Goal: Book appointment/travel/reservation

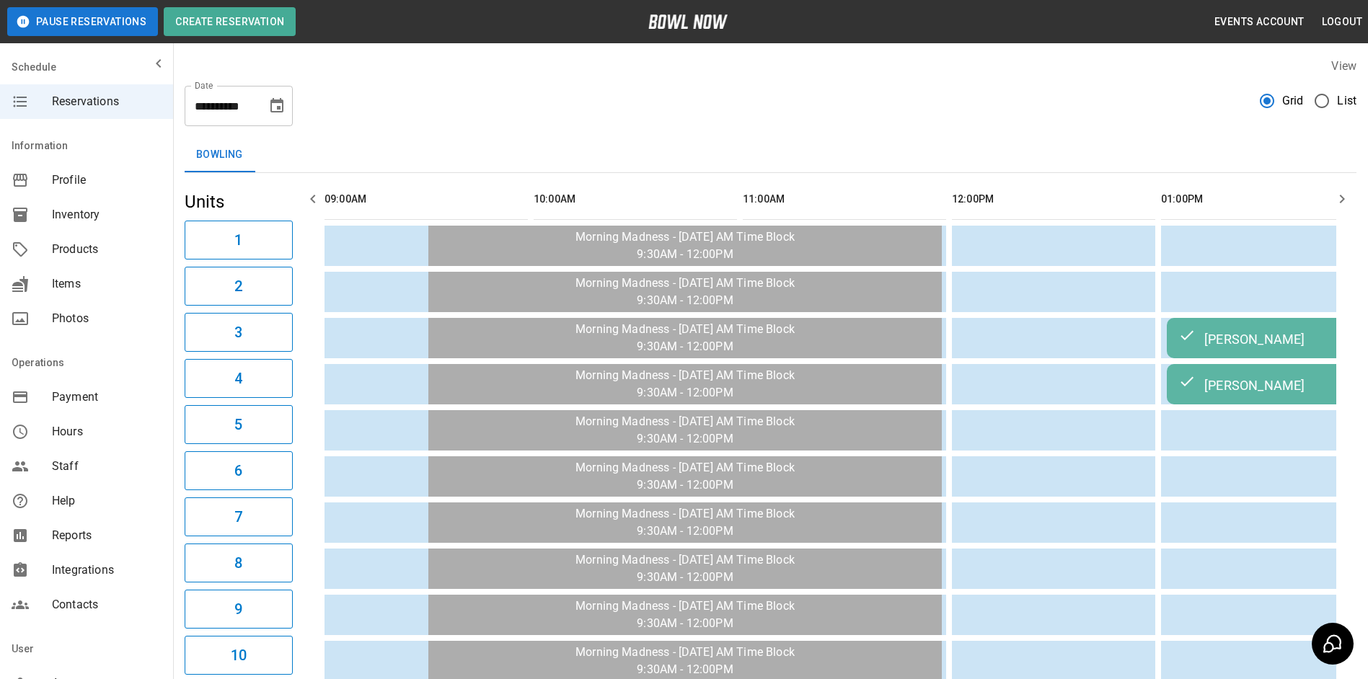
scroll to position [0, 2147]
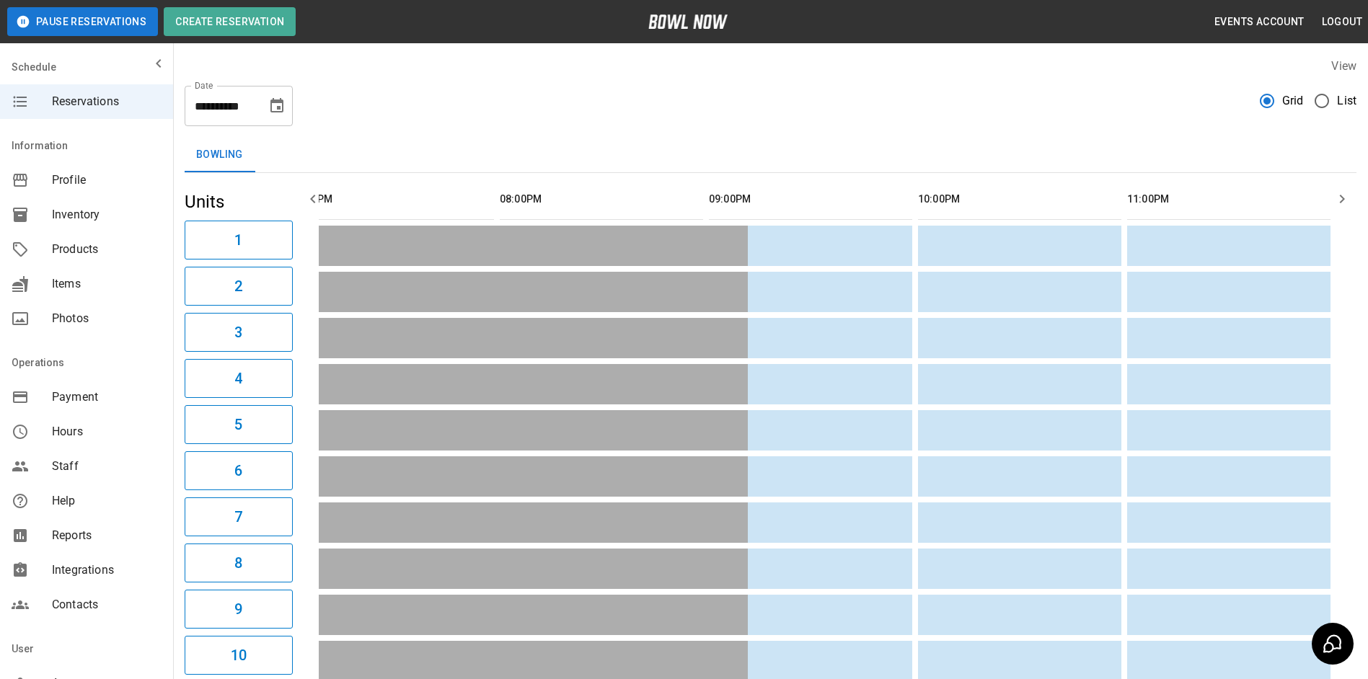
click at [270, 105] on icon "Choose date, selected date is Oct 10, 2025" at bounding box center [276, 105] width 17 height 17
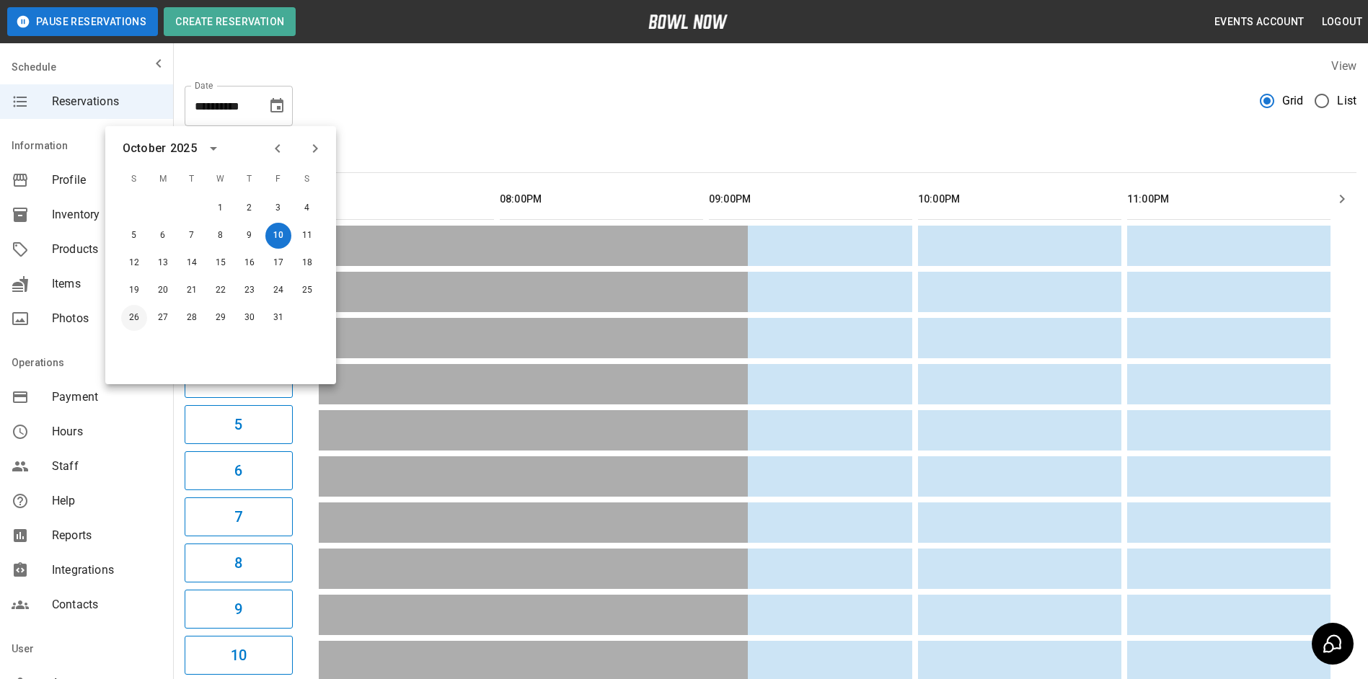
click at [130, 310] on button "26" at bounding box center [134, 318] width 26 height 26
type input "**********"
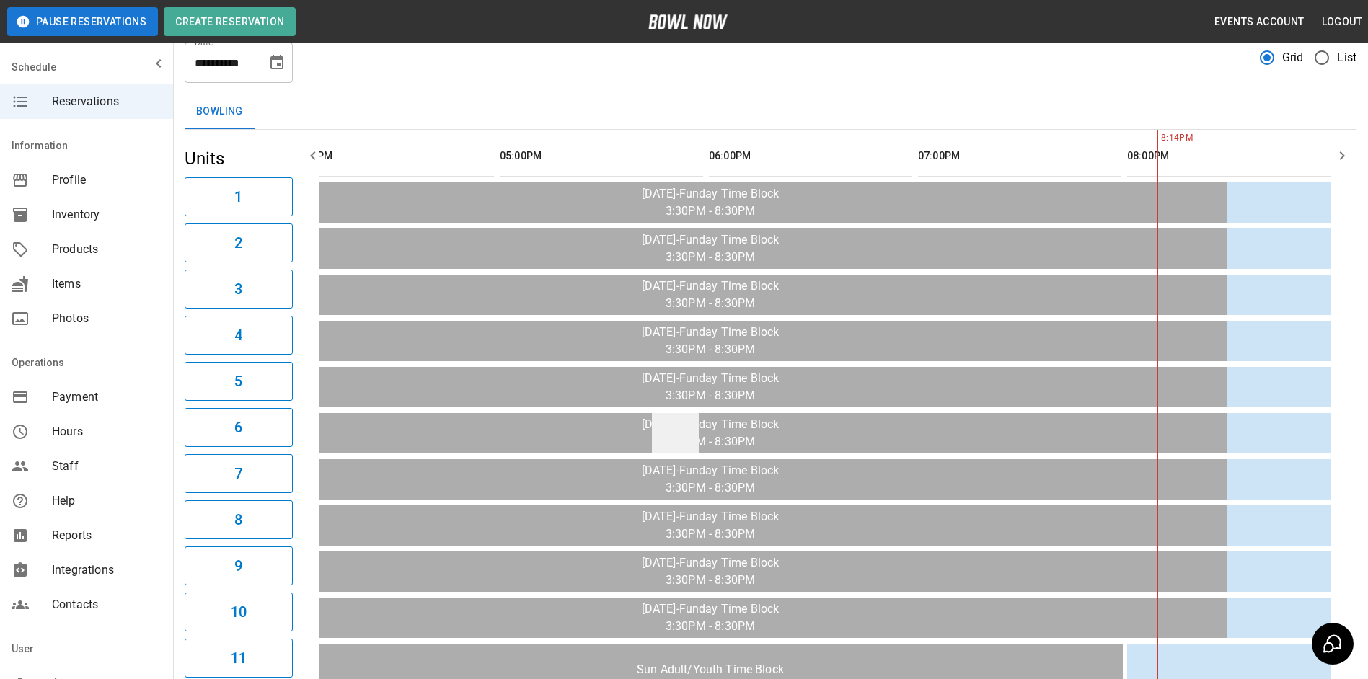
scroll to position [0, 0]
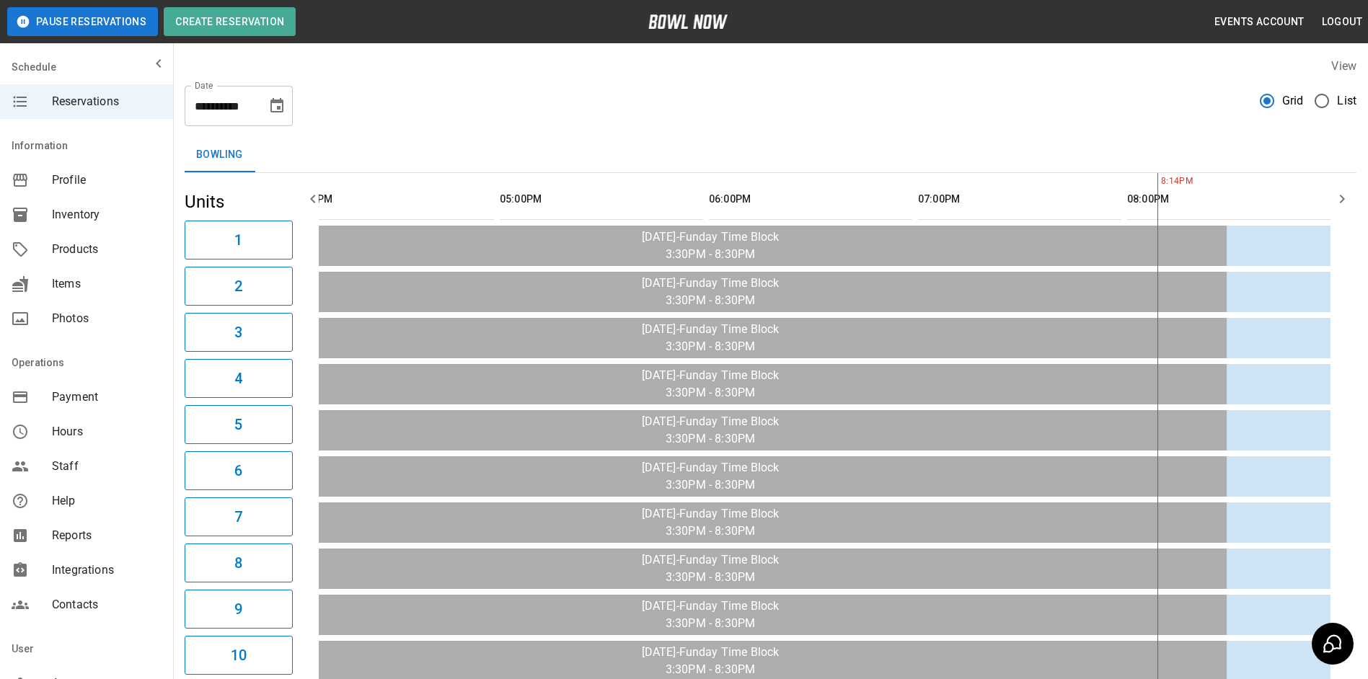
click at [307, 203] on icon "button" at bounding box center [312, 198] width 17 height 17
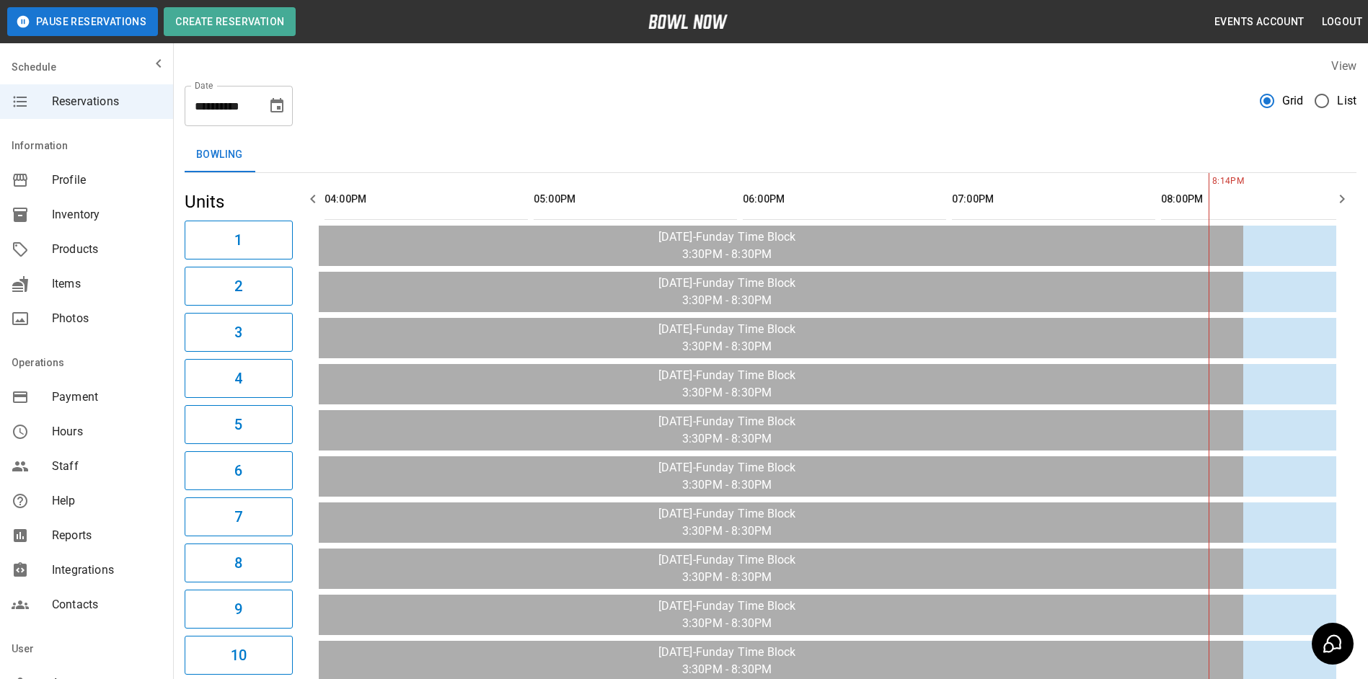
click at [307, 203] on icon "button" at bounding box center [312, 198] width 17 height 17
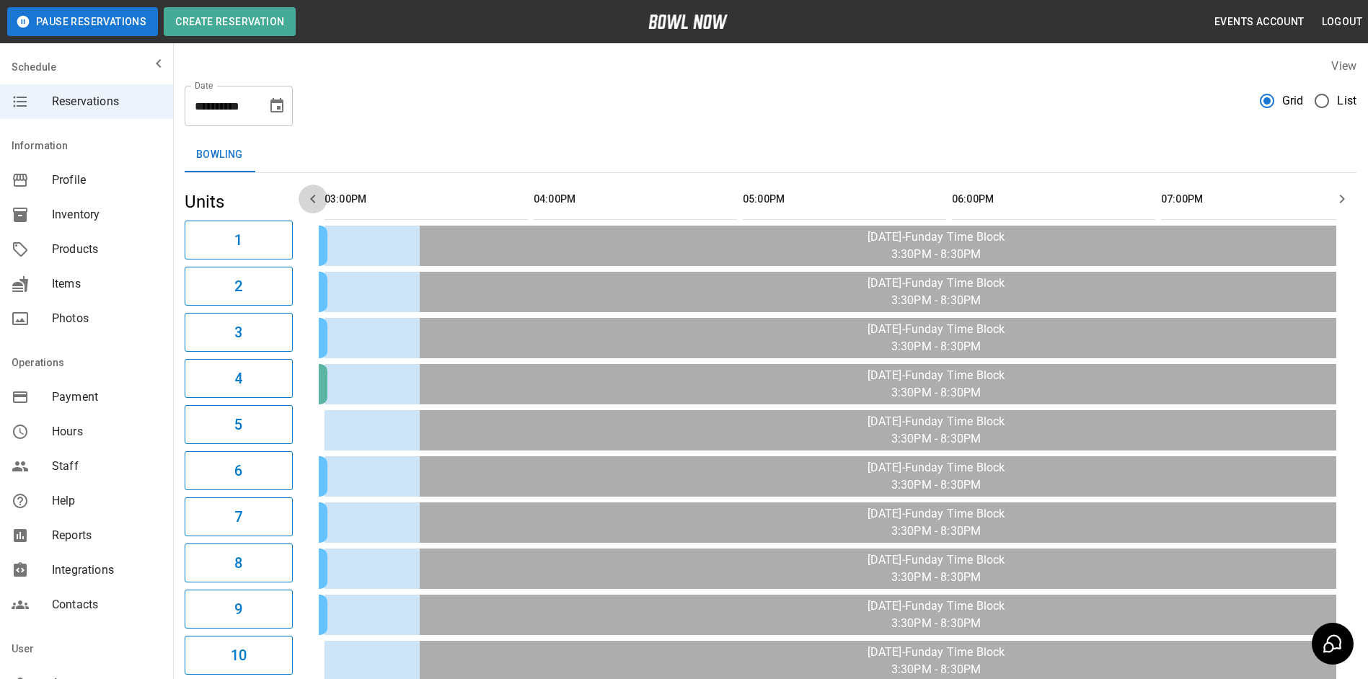
click at [307, 203] on icon "button" at bounding box center [312, 198] width 17 height 17
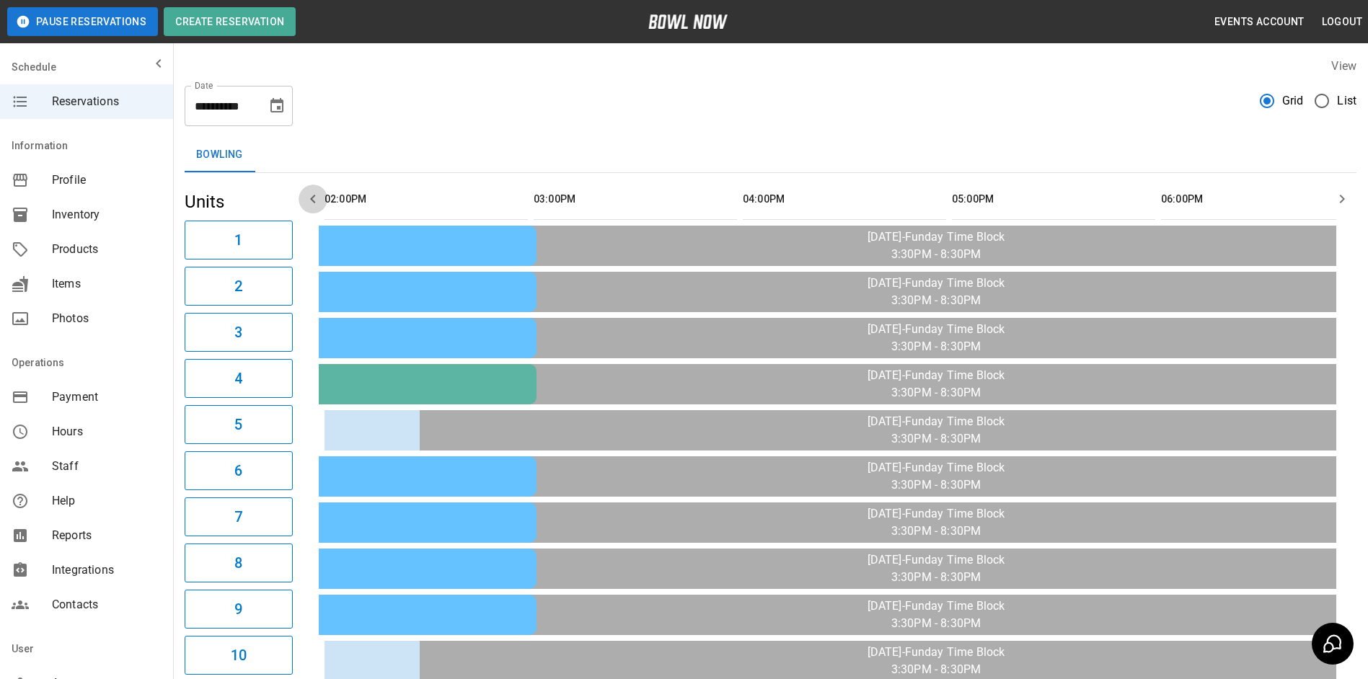
scroll to position [0, 1046]
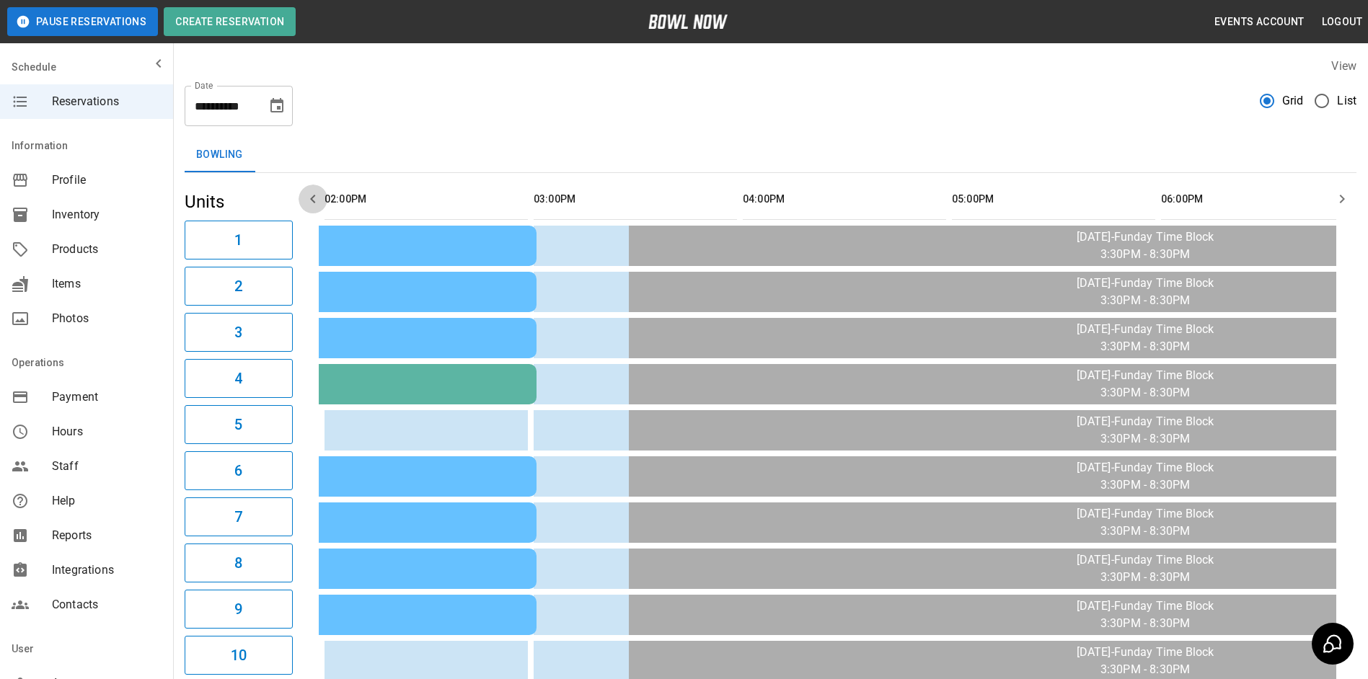
click at [307, 203] on icon "button" at bounding box center [312, 198] width 17 height 17
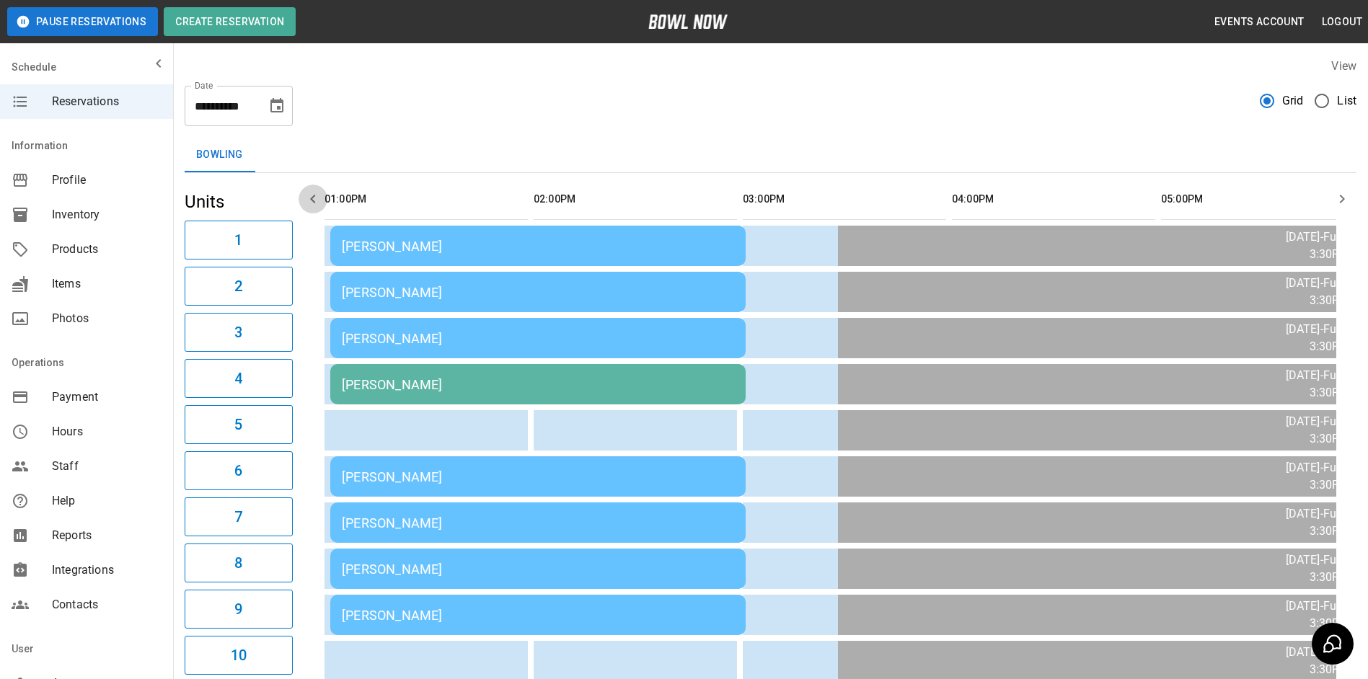
click at [307, 203] on icon "button" at bounding box center [312, 198] width 17 height 17
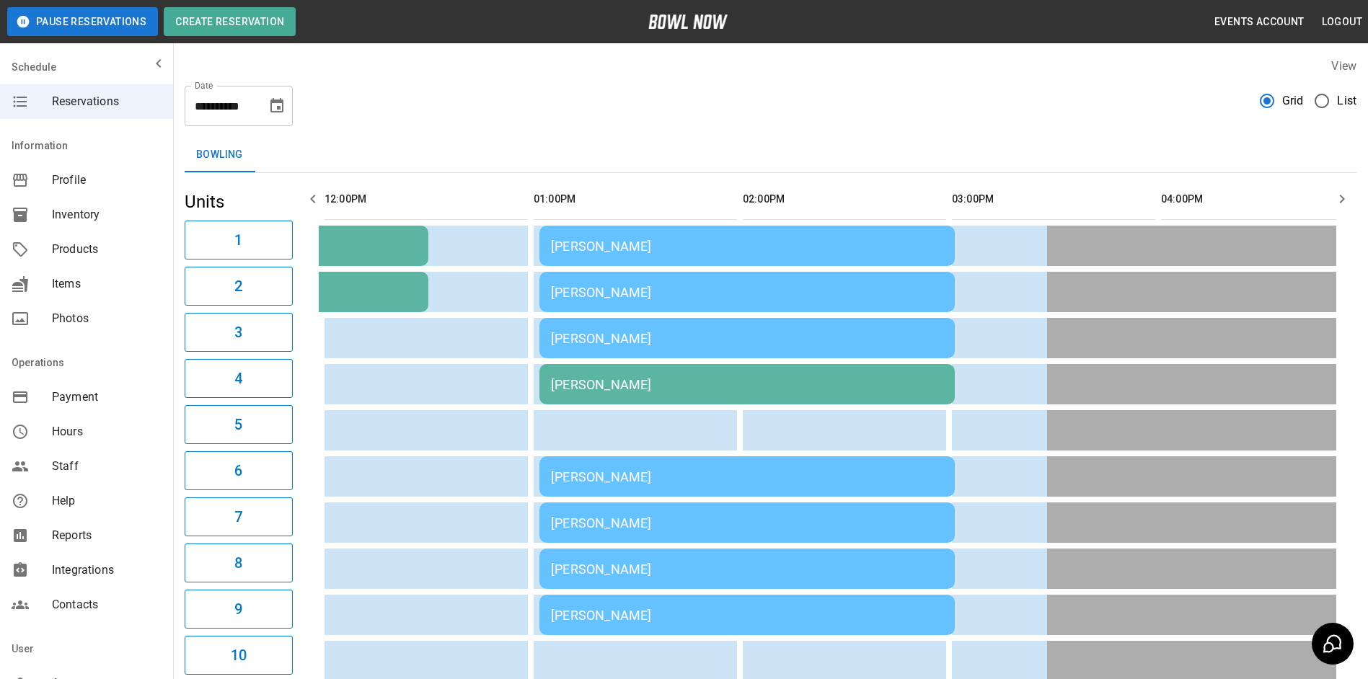
click at [307, 203] on icon "button" at bounding box center [312, 198] width 17 height 17
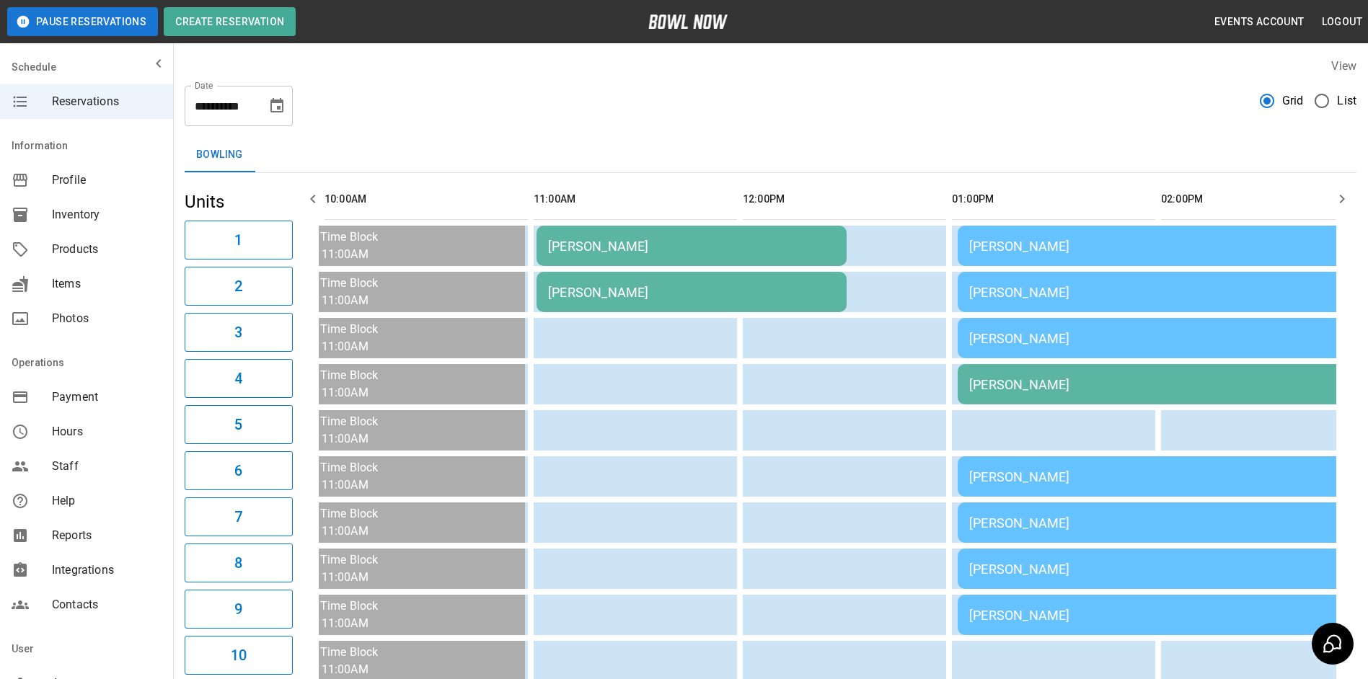
click at [307, 203] on icon "button" at bounding box center [312, 198] width 17 height 17
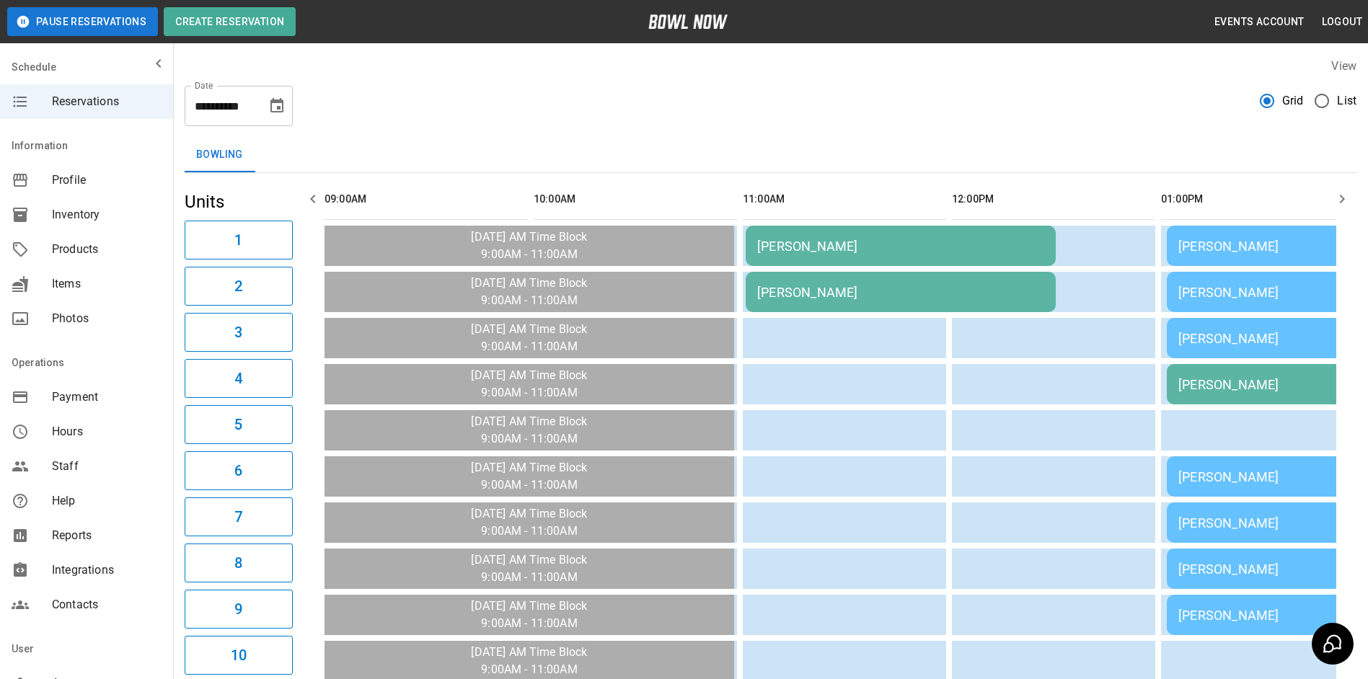
click at [307, 203] on icon "button" at bounding box center [312, 198] width 17 height 17
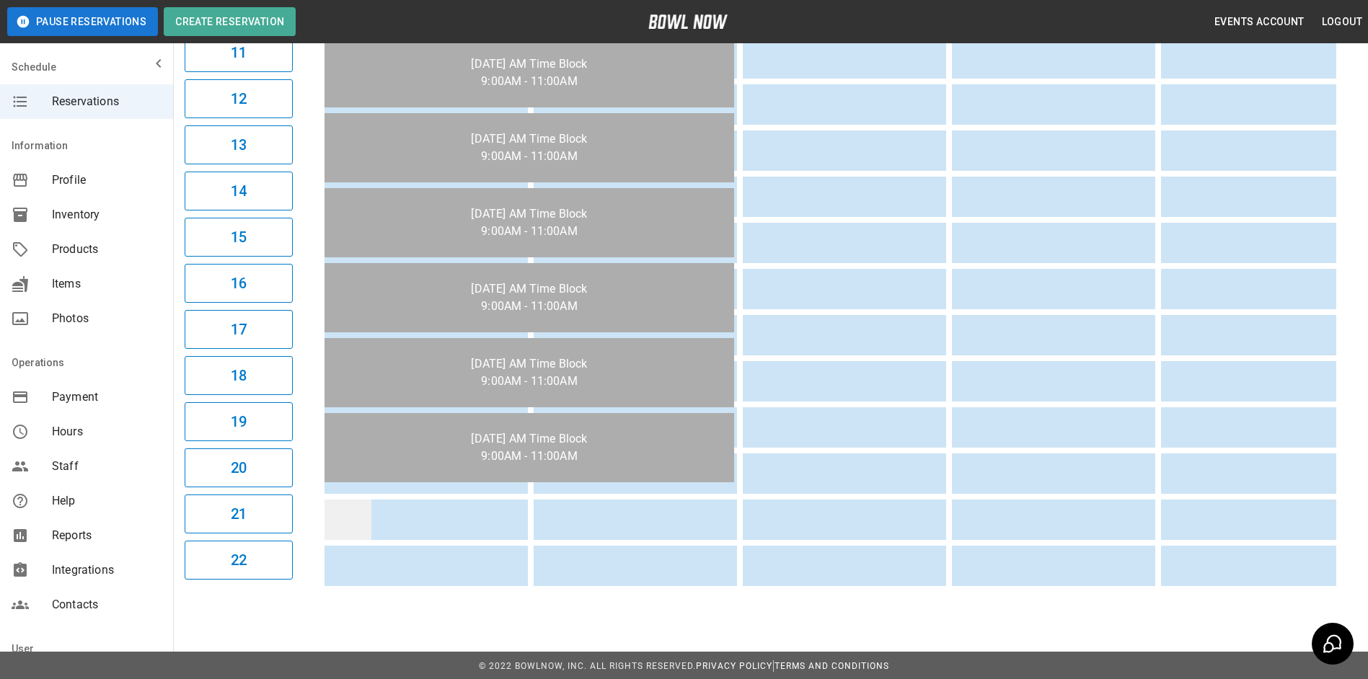
click at [340, 523] on td "sticky table" at bounding box center [348, 520] width 47 height 40
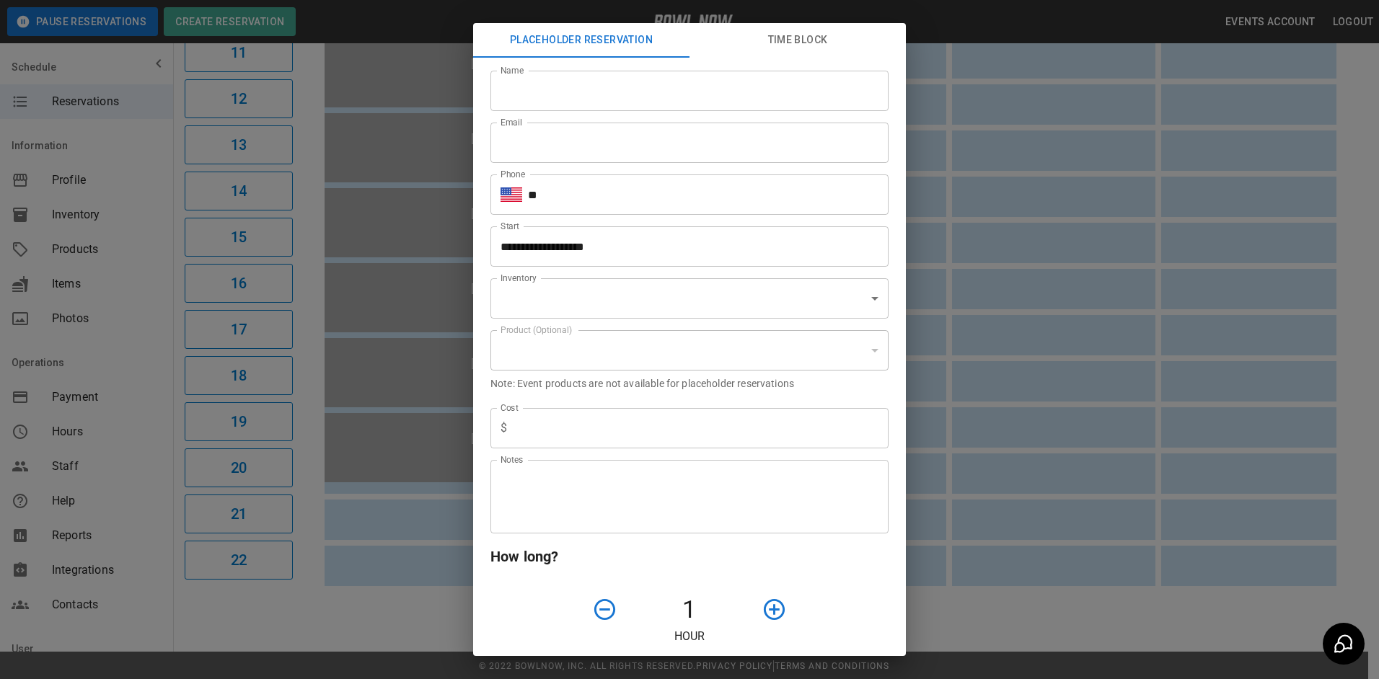
type input "**********"
click at [586, 81] on input "Name" at bounding box center [689, 91] width 398 height 40
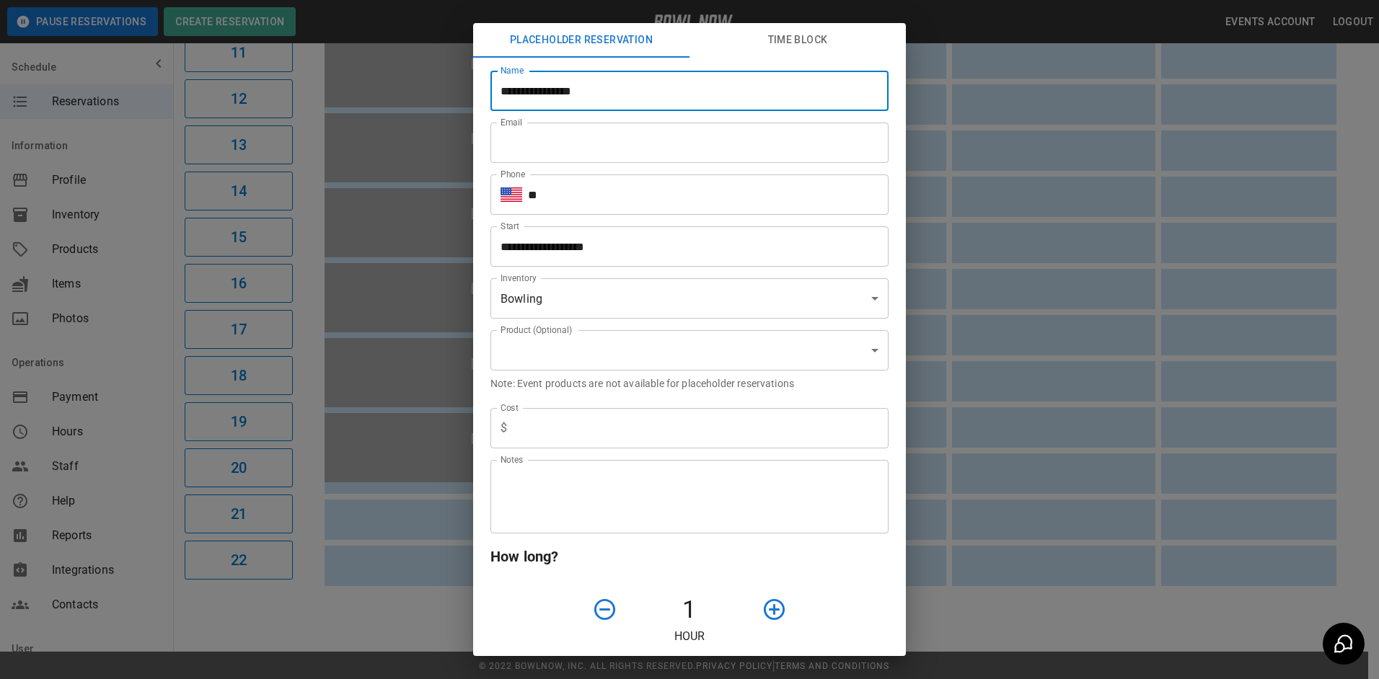
type input "**********"
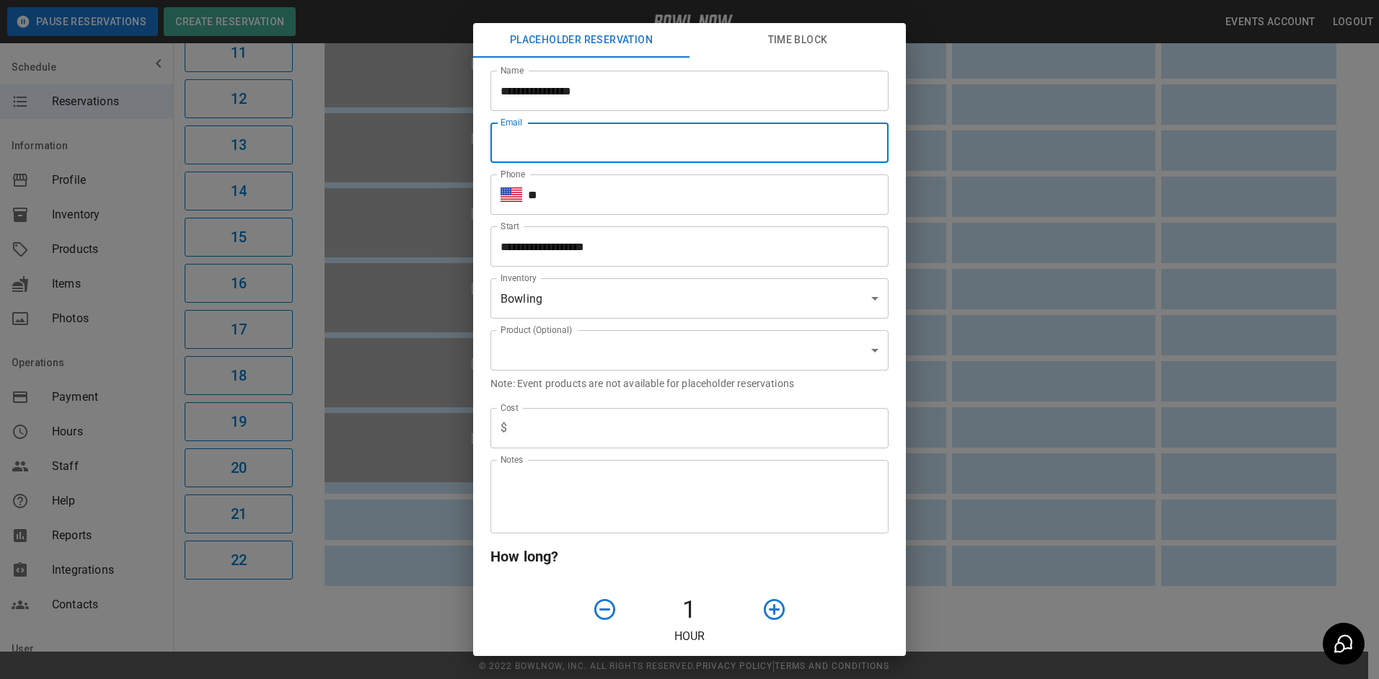
click at [571, 138] on input "Email" at bounding box center [689, 143] width 398 height 40
type input "**********"
type input "*"
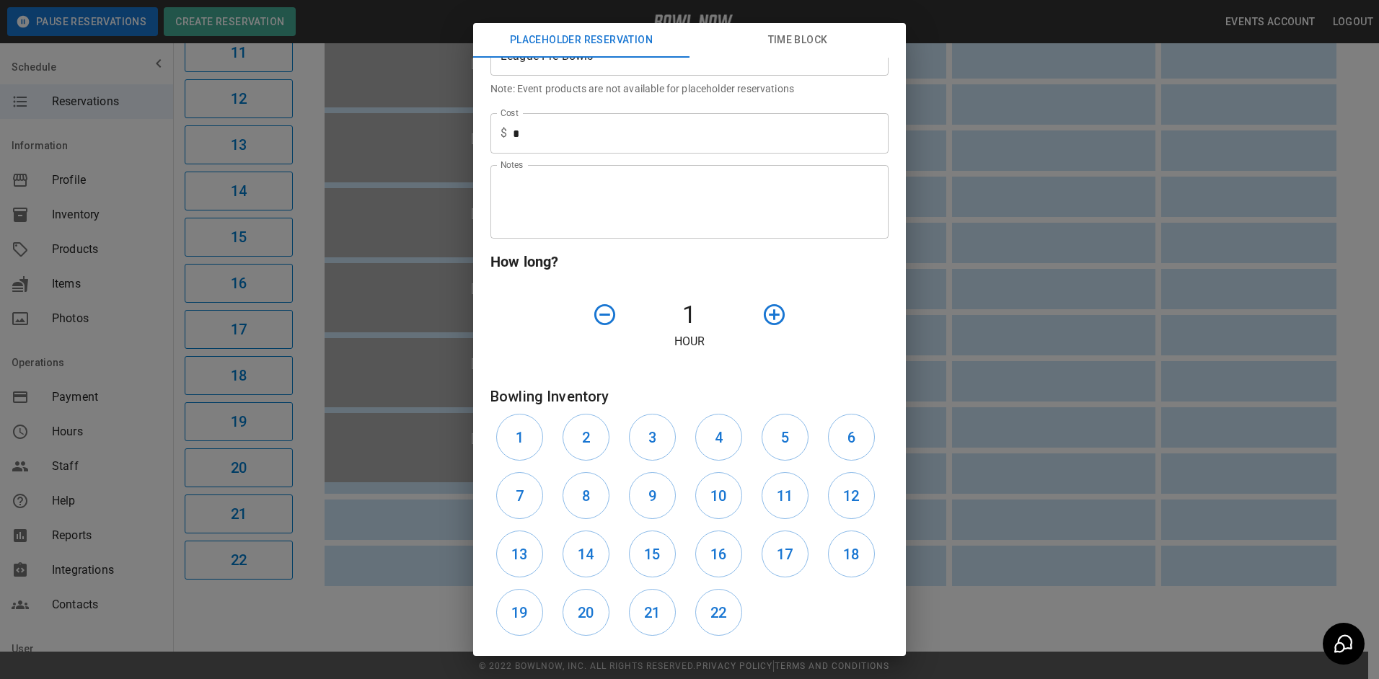
drag, startPoint x: 664, startPoint y: 613, endPoint x: 682, endPoint y: 611, distance: 18.2
click at [666, 615] on button "21" at bounding box center [652, 612] width 47 height 47
drag, startPoint x: 713, startPoint y: 611, endPoint x: 715, endPoint y: 558, distance: 53.4
click at [713, 611] on h6 "22" at bounding box center [718, 613] width 16 height 23
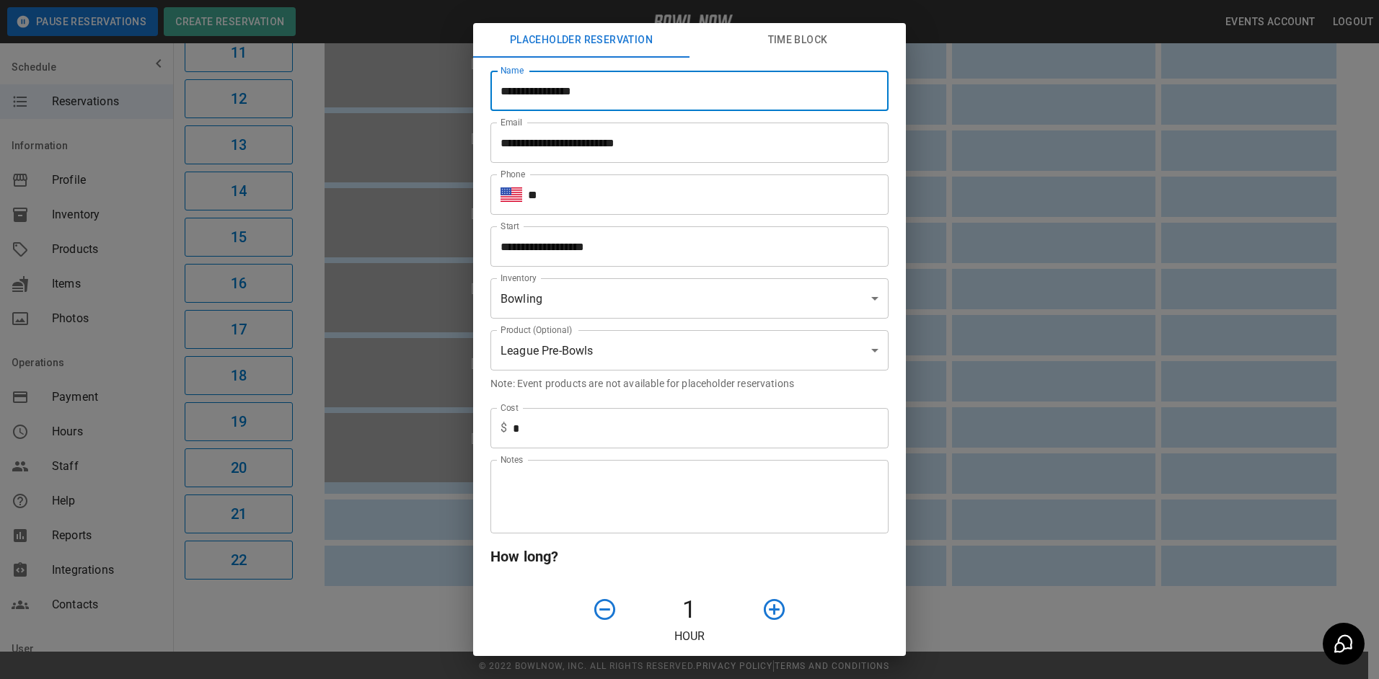
click at [638, 92] on input "**********" at bounding box center [689, 91] width 398 height 40
type input "**********"
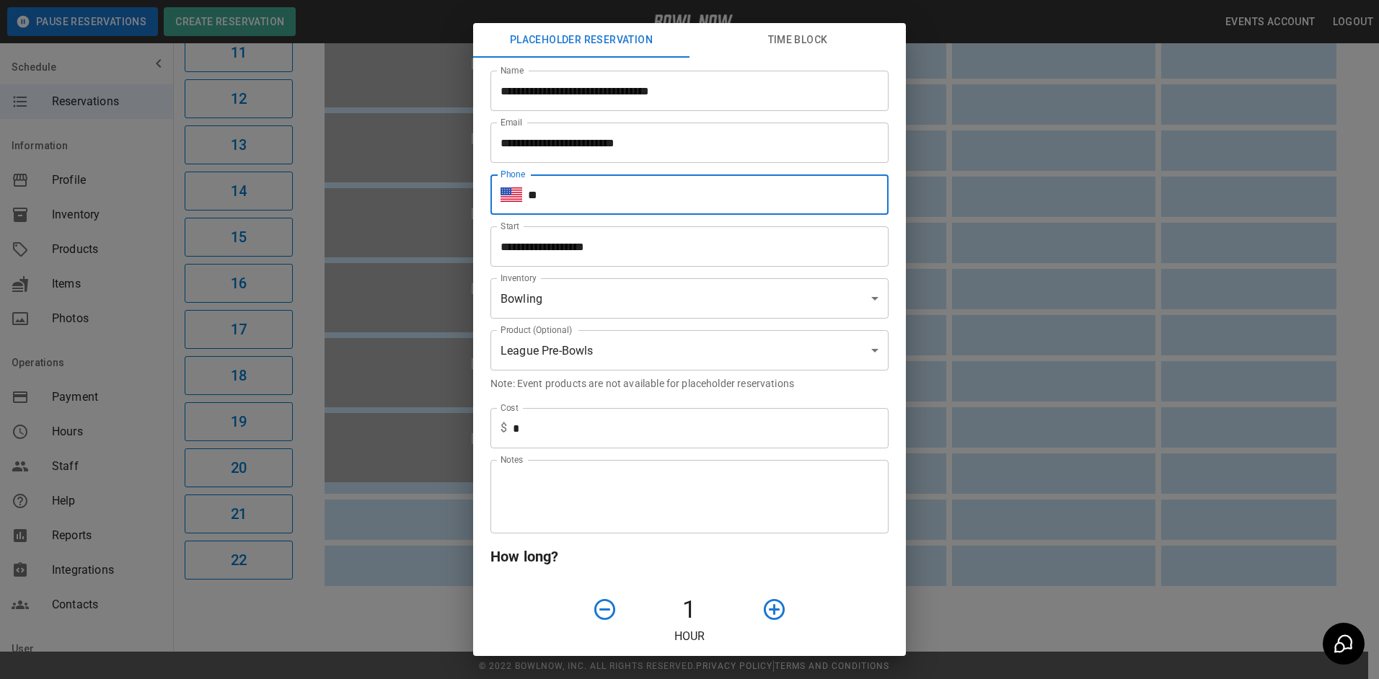
click at [578, 198] on input "**" at bounding box center [708, 195] width 361 height 40
type input "**********"
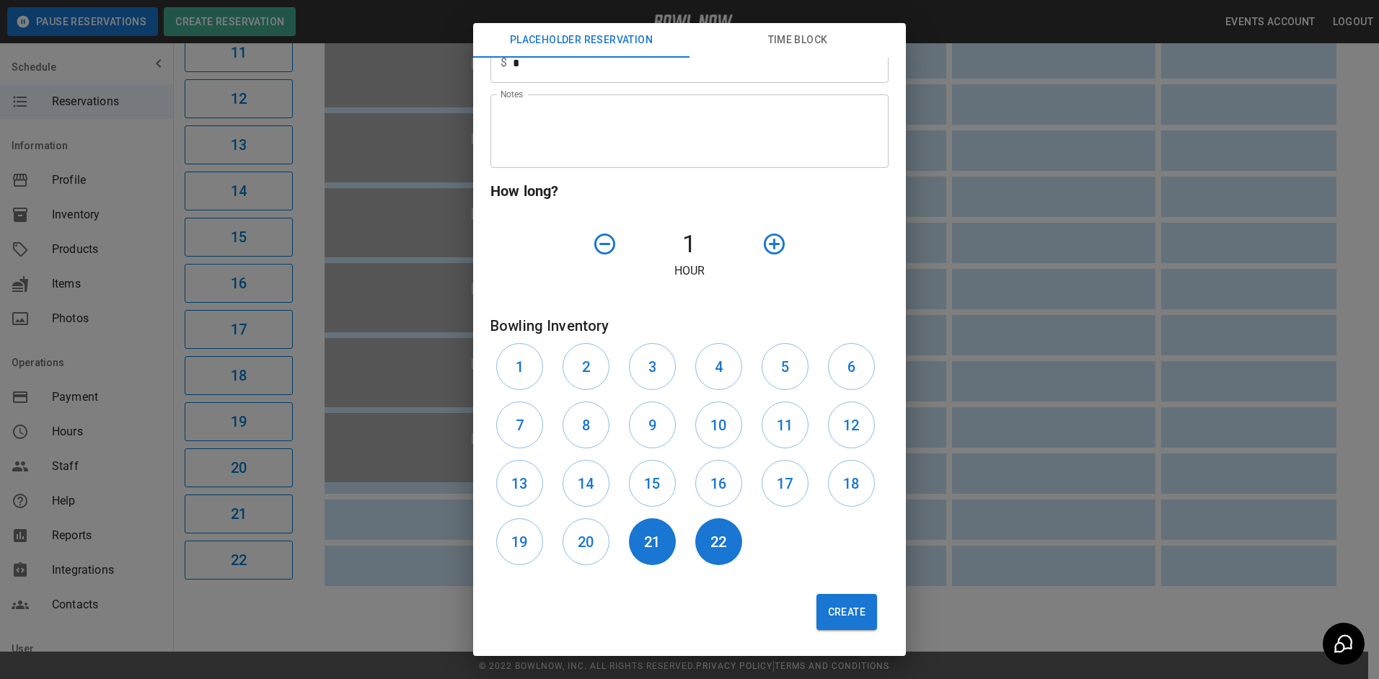
click at [844, 616] on button "Create" at bounding box center [846, 612] width 61 height 36
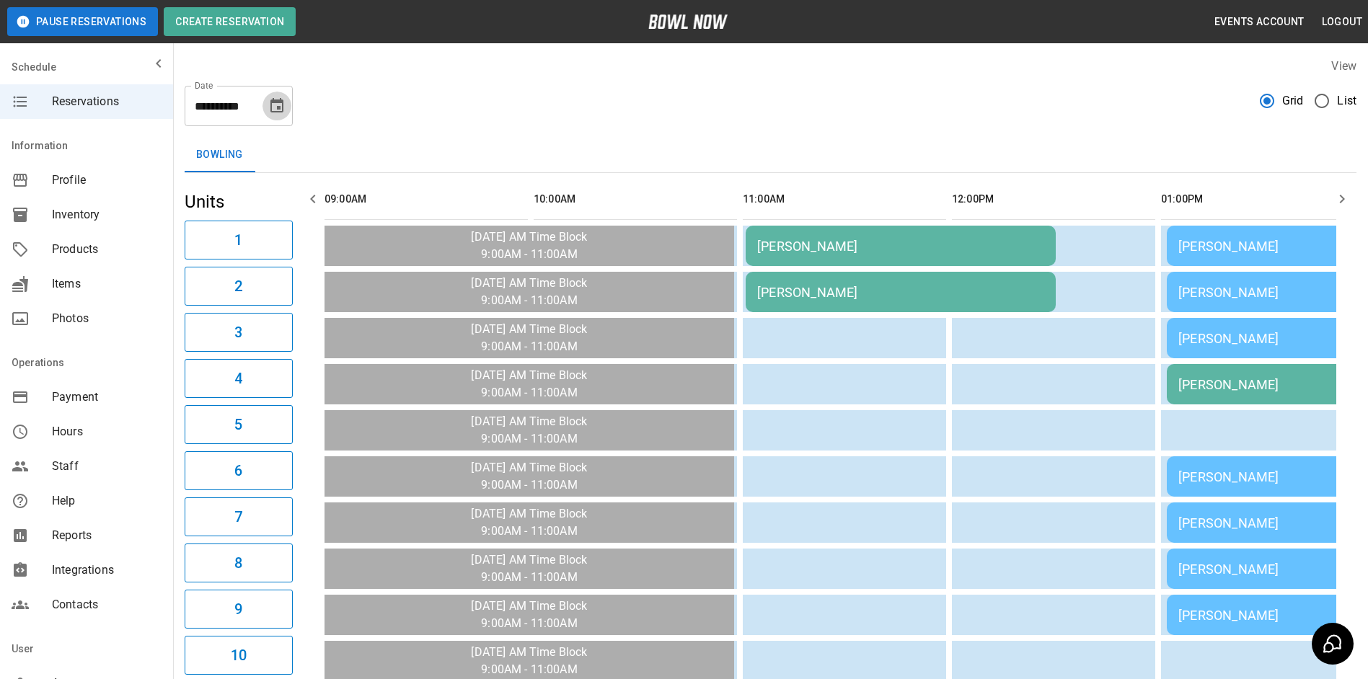
click at [284, 108] on icon "Choose date, selected date is Oct 26, 2025" at bounding box center [276, 105] width 17 height 17
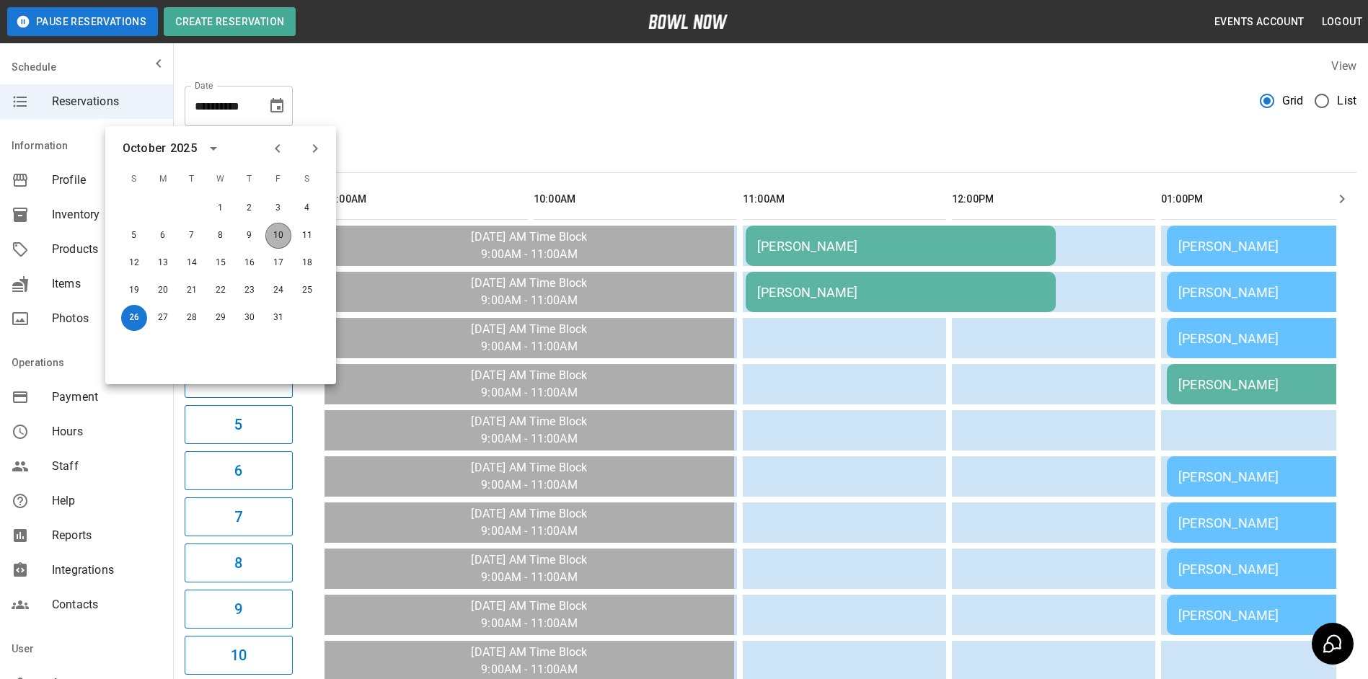
click at [278, 247] on button "10" at bounding box center [278, 236] width 26 height 26
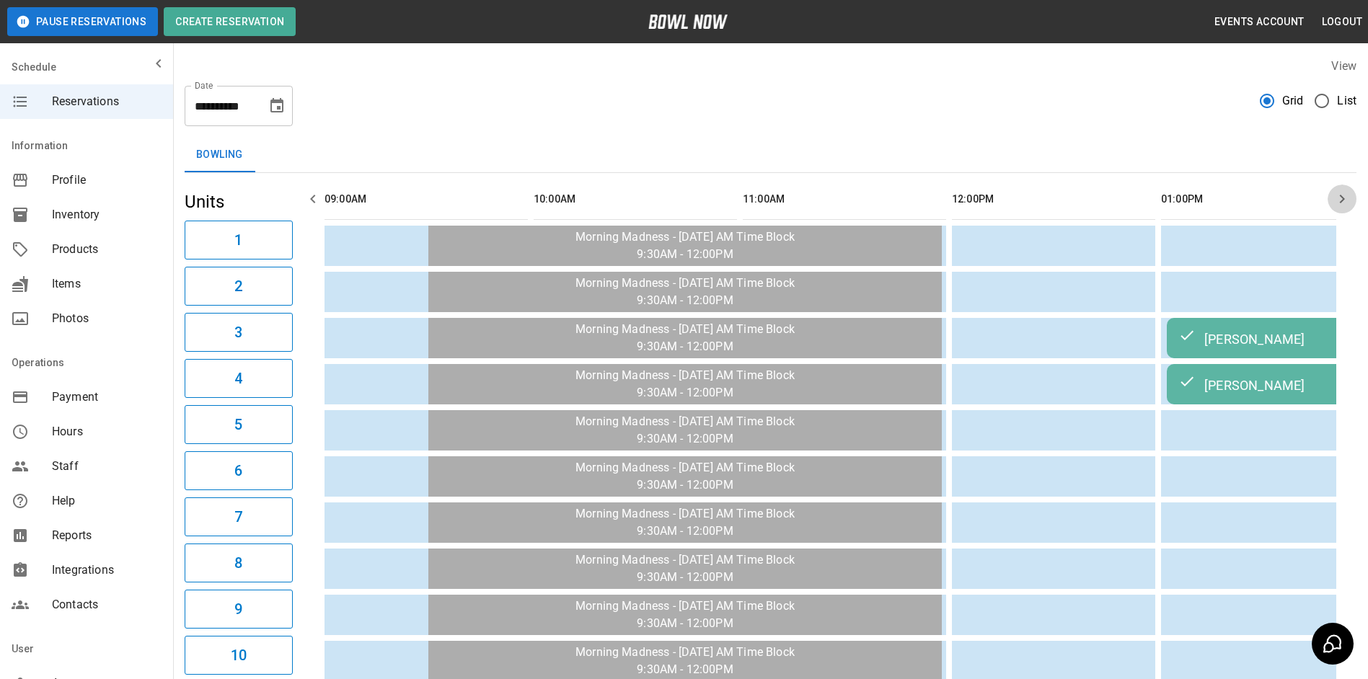
click at [1339, 203] on icon "button" at bounding box center [1342, 198] width 17 height 17
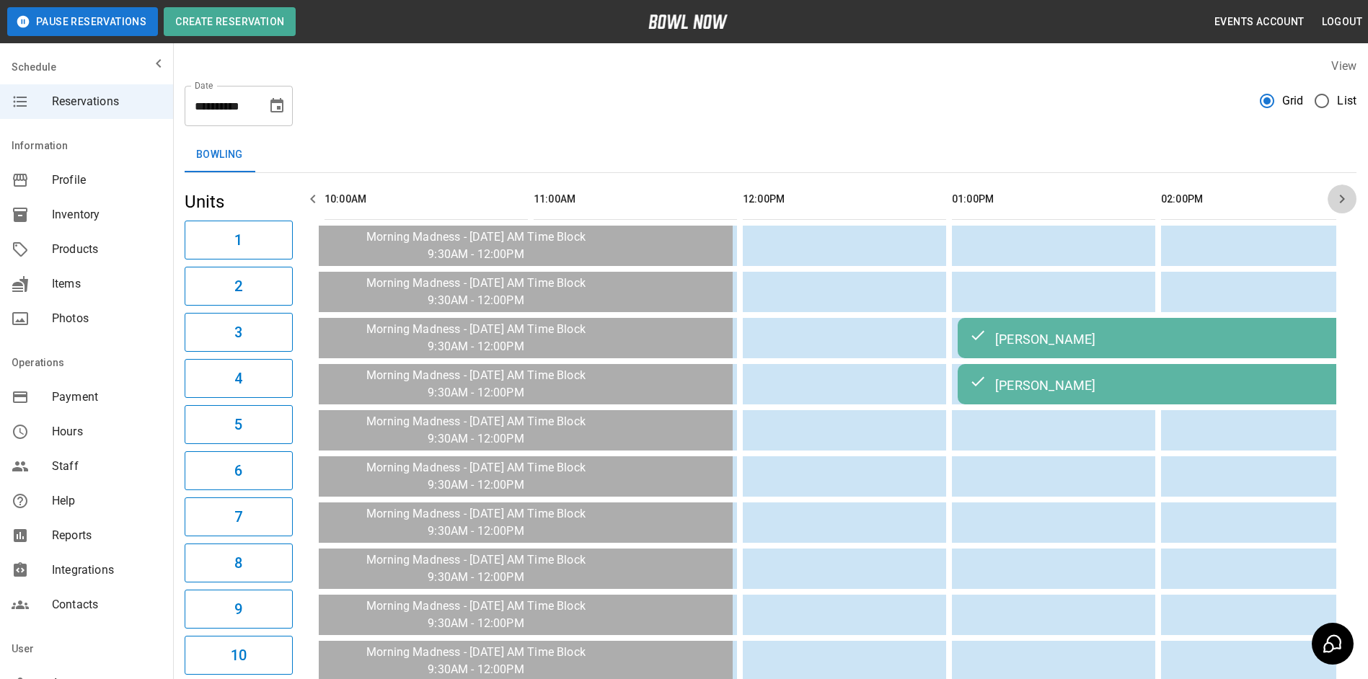
click at [1339, 203] on icon "button" at bounding box center [1342, 198] width 17 height 17
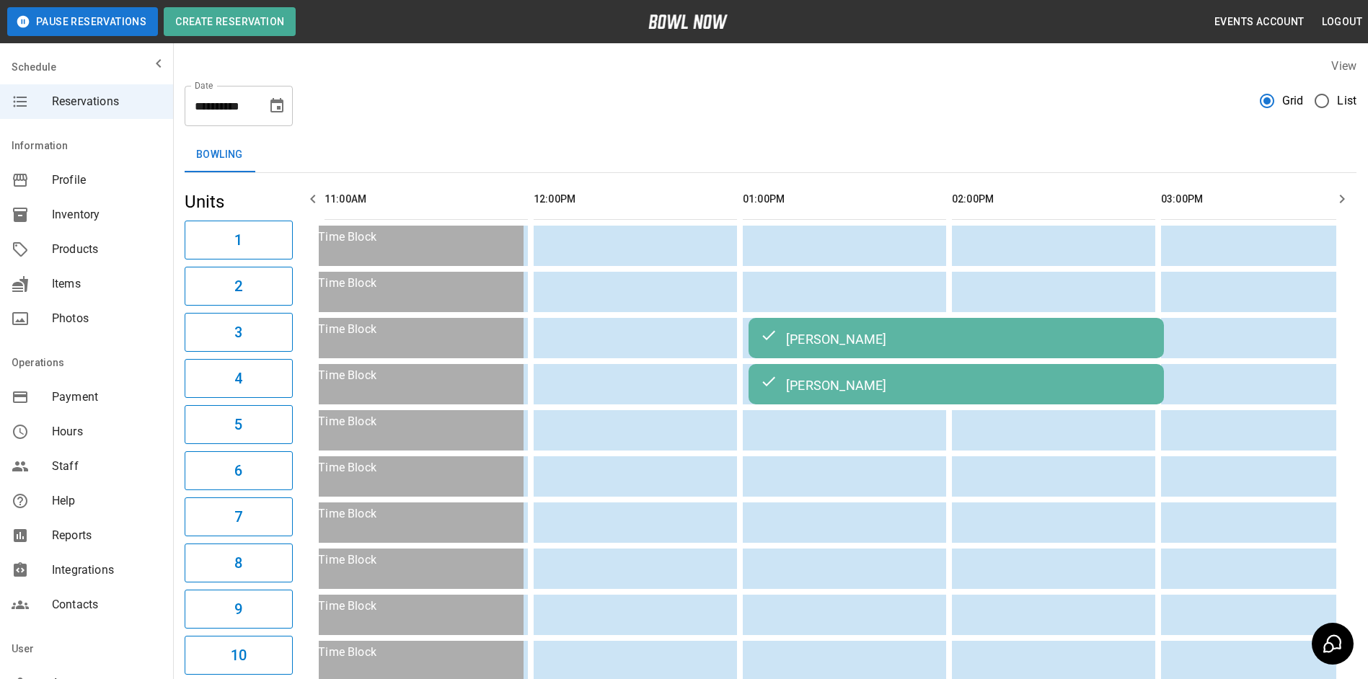
click at [1339, 203] on icon "button" at bounding box center [1342, 198] width 17 height 17
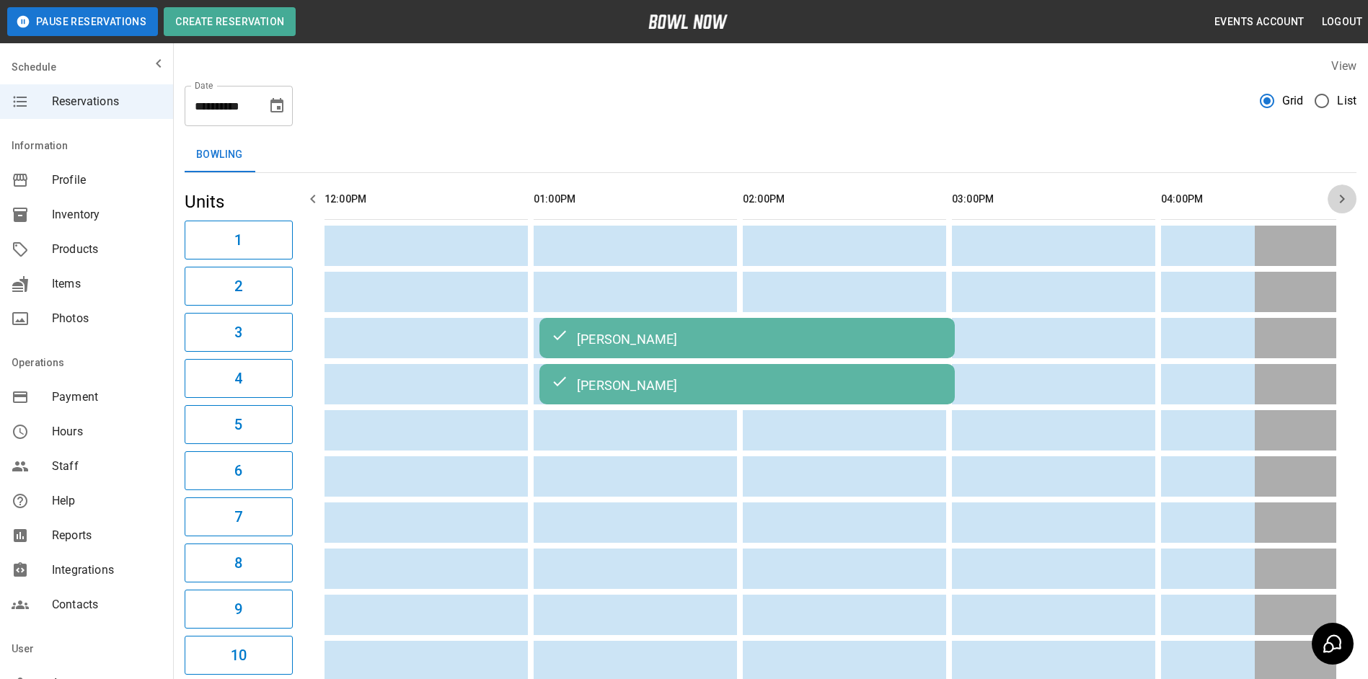
click at [1337, 203] on icon "button" at bounding box center [1342, 198] width 17 height 17
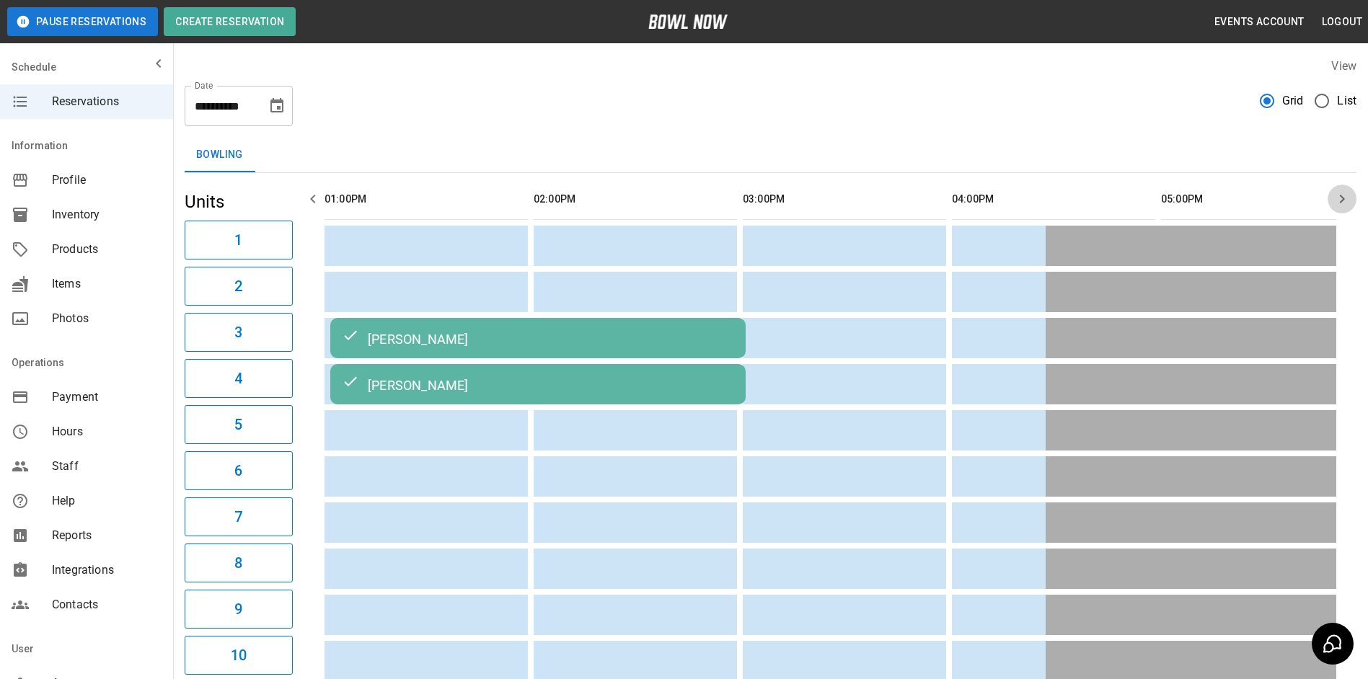
click at [1337, 202] on icon "button" at bounding box center [1342, 198] width 17 height 17
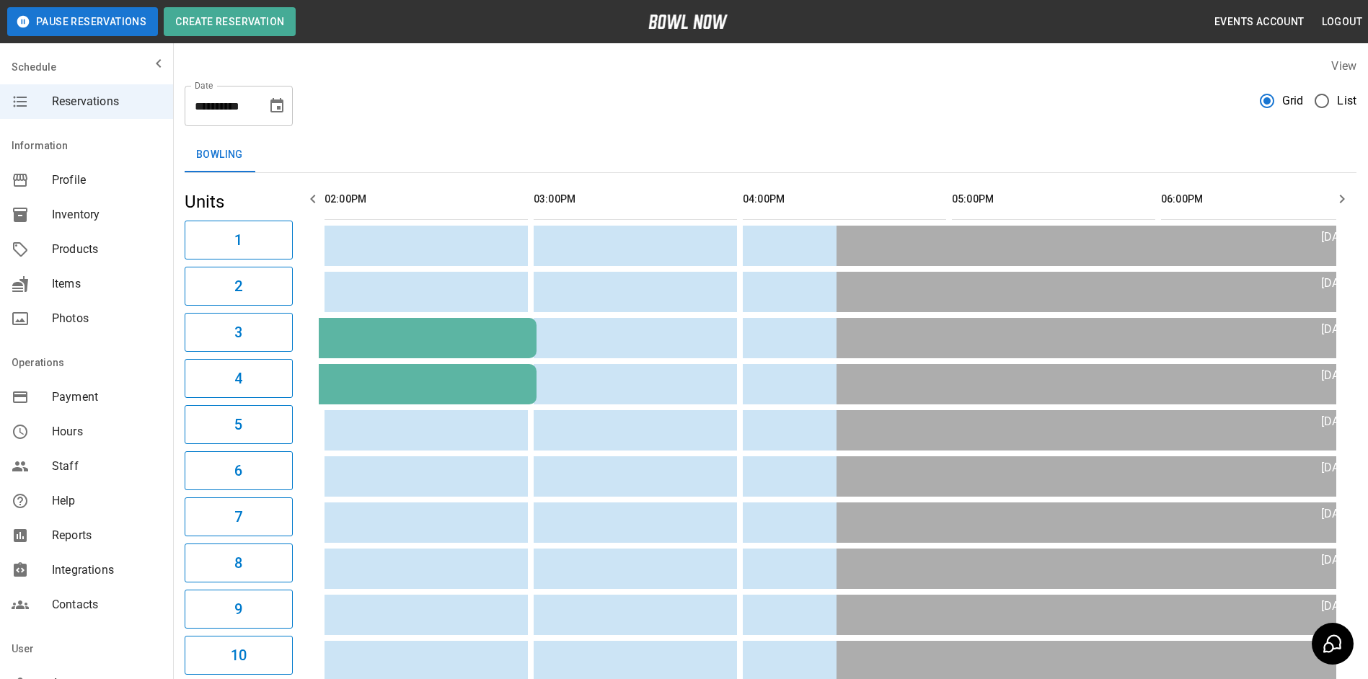
click at [1337, 202] on icon "button" at bounding box center [1342, 198] width 17 height 17
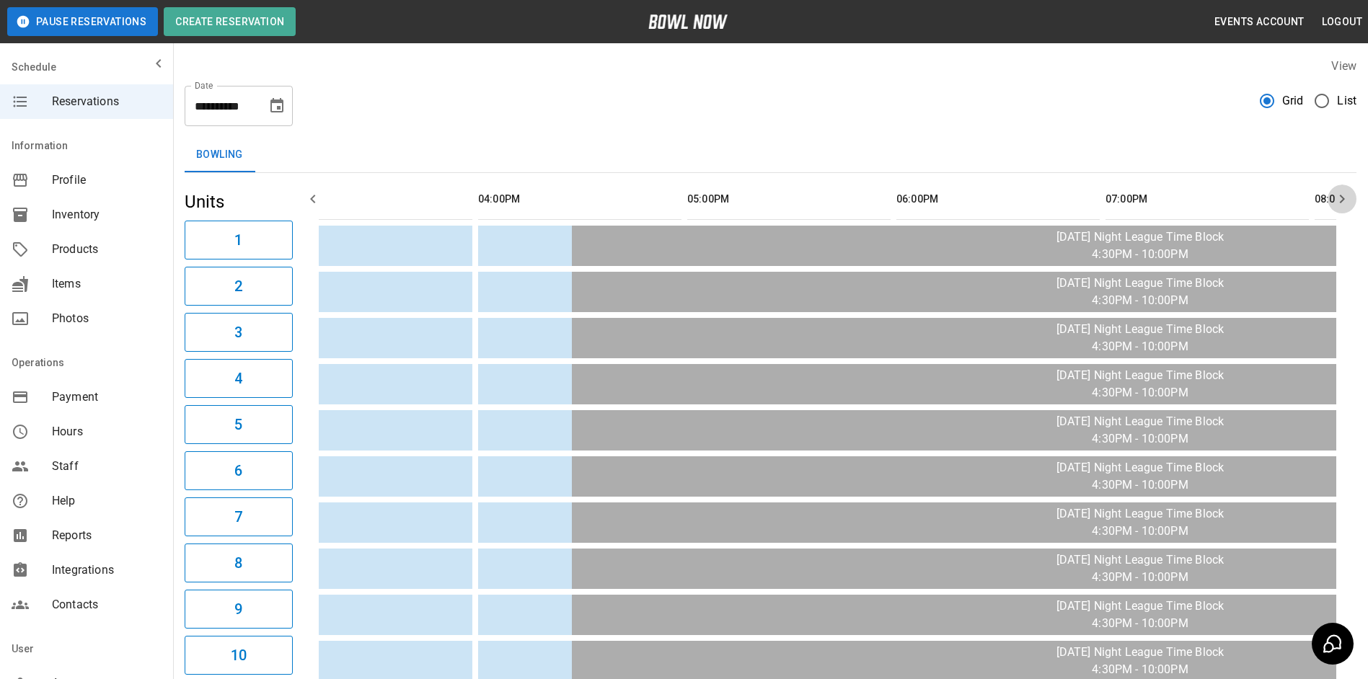
click at [1337, 202] on icon "button" at bounding box center [1342, 198] width 17 height 17
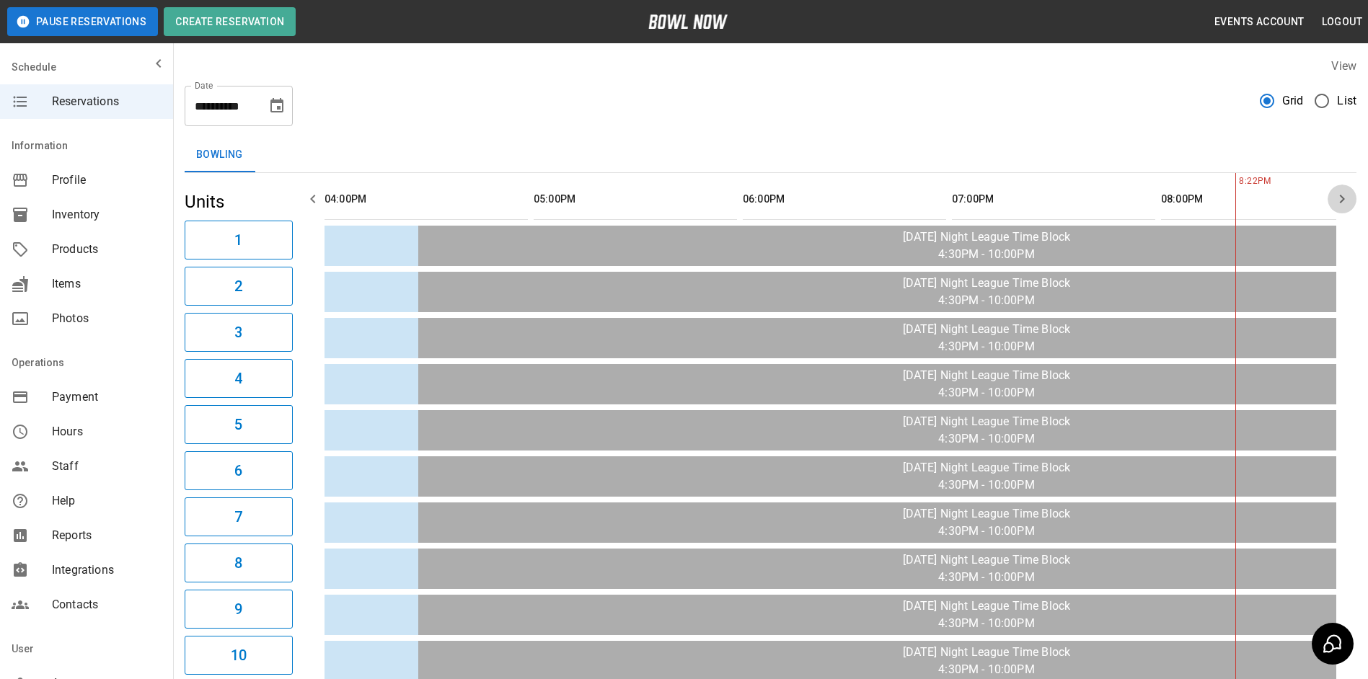
click at [1337, 202] on icon "button" at bounding box center [1342, 198] width 17 height 17
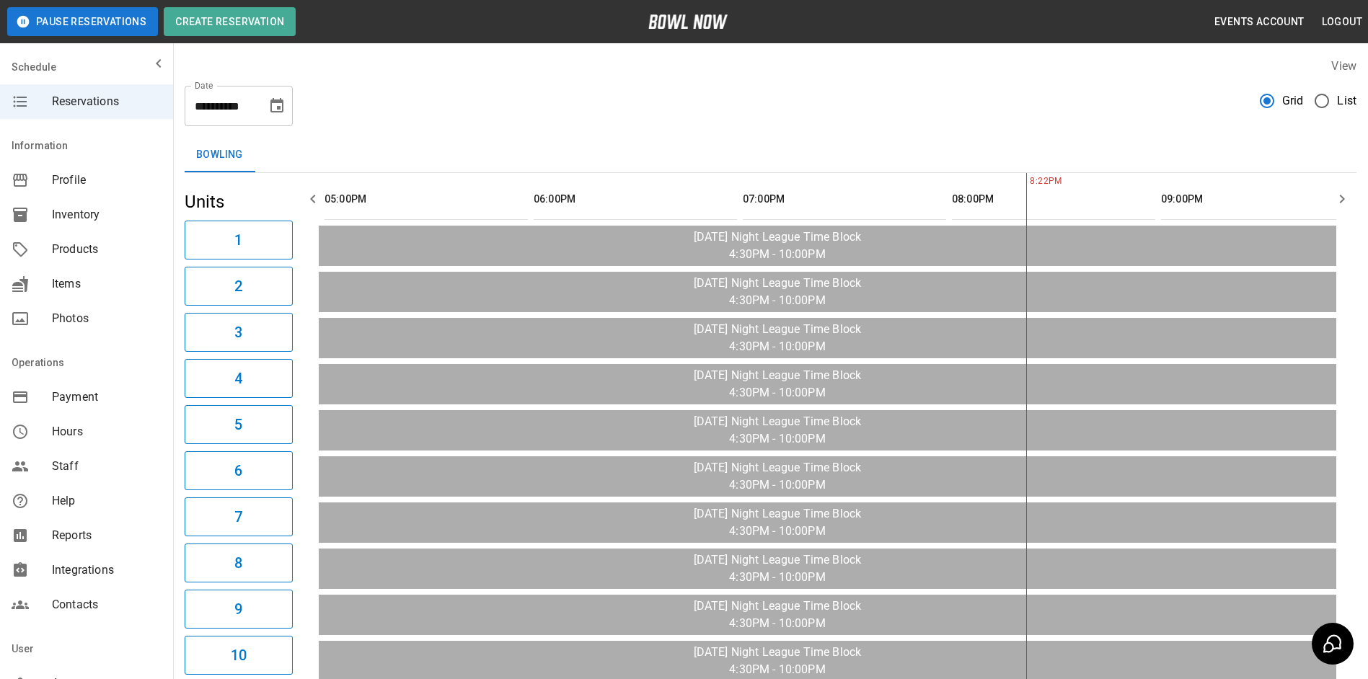
click at [1337, 202] on icon "button" at bounding box center [1342, 198] width 17 height 17
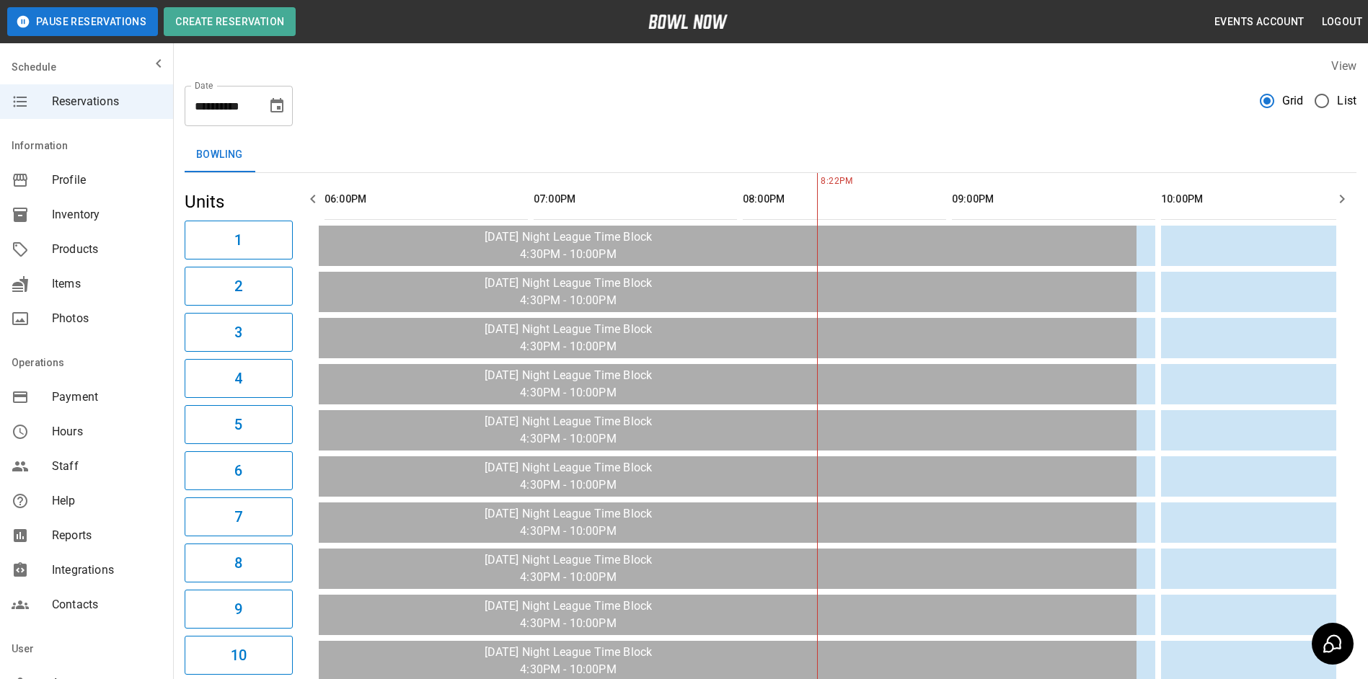
click at [1337, 202] on icon "button" at bounding box center [1342, 198] width 17 height 17
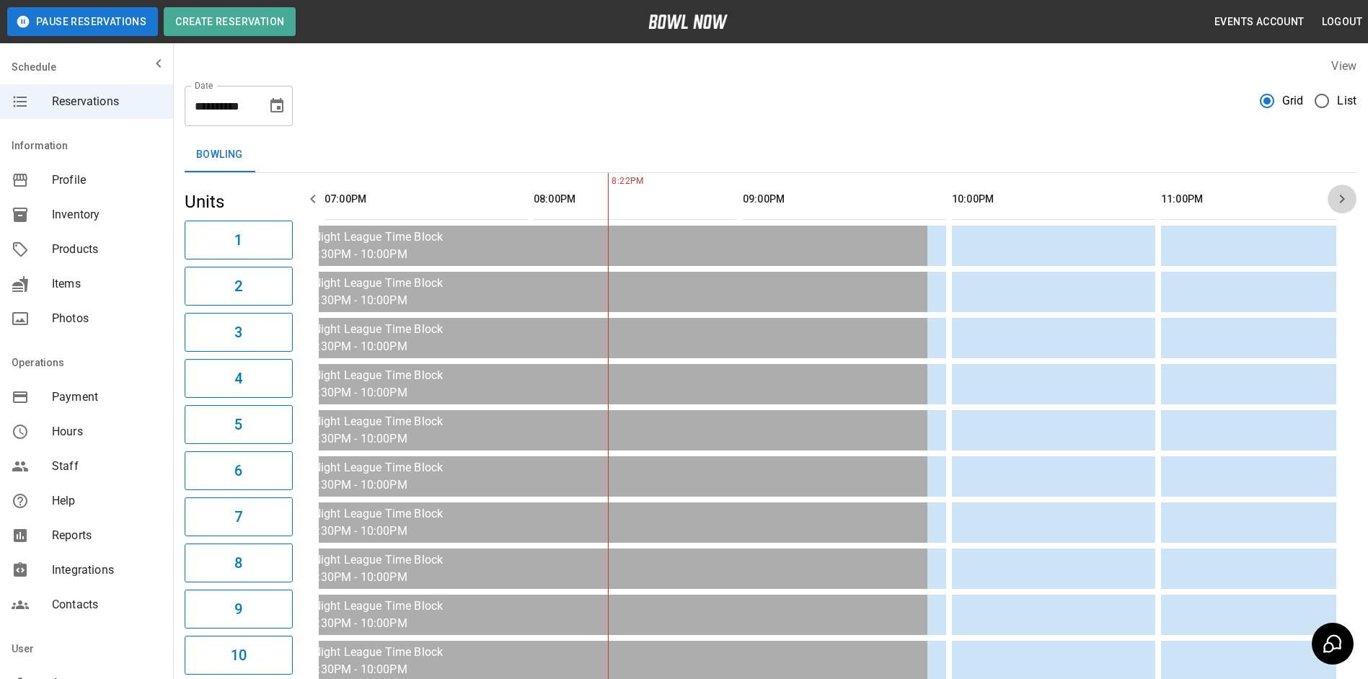
click at [1337, 202] on icon "button" at bounding box center [1342, 198] width 17 height 17
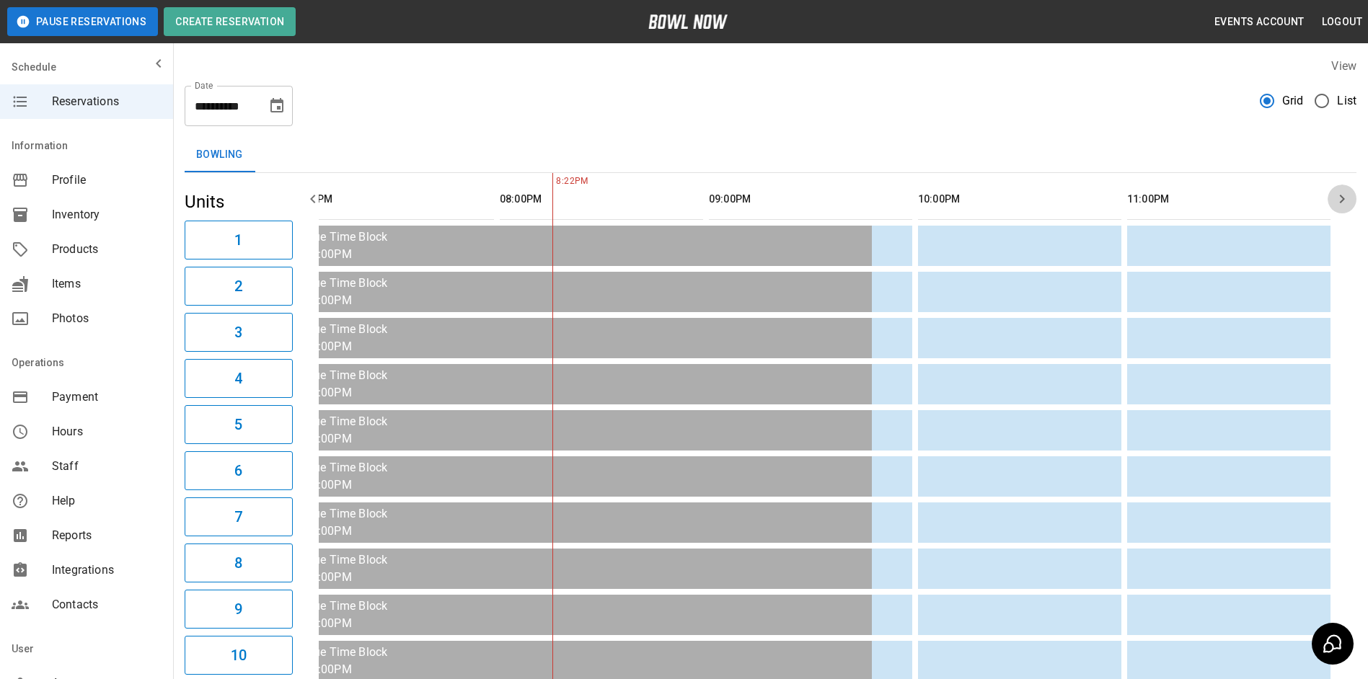
click at [1337, 202] on icon "button" at bounding box center [1342, 198] width 17 height 17
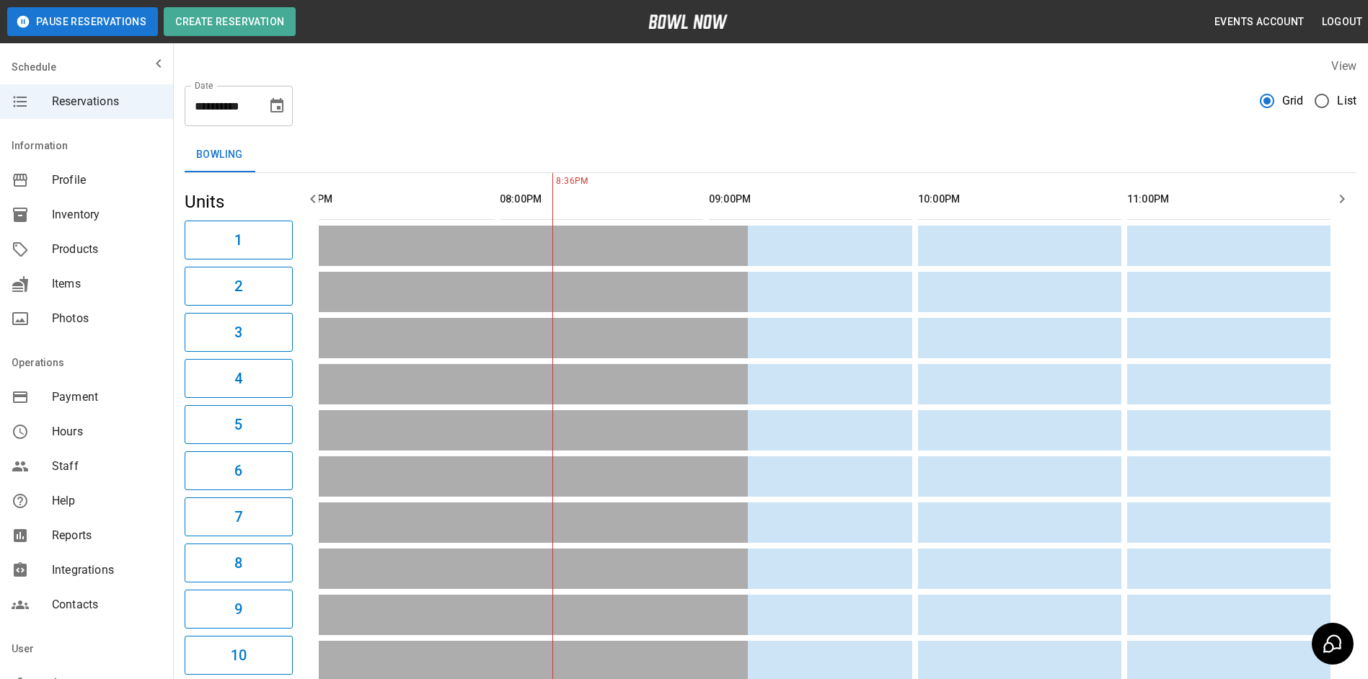
click at [284, 101] on icon "Choose date, selected date is Oct 10, 2025" at bounding box center [276, 105] width 17 height 17
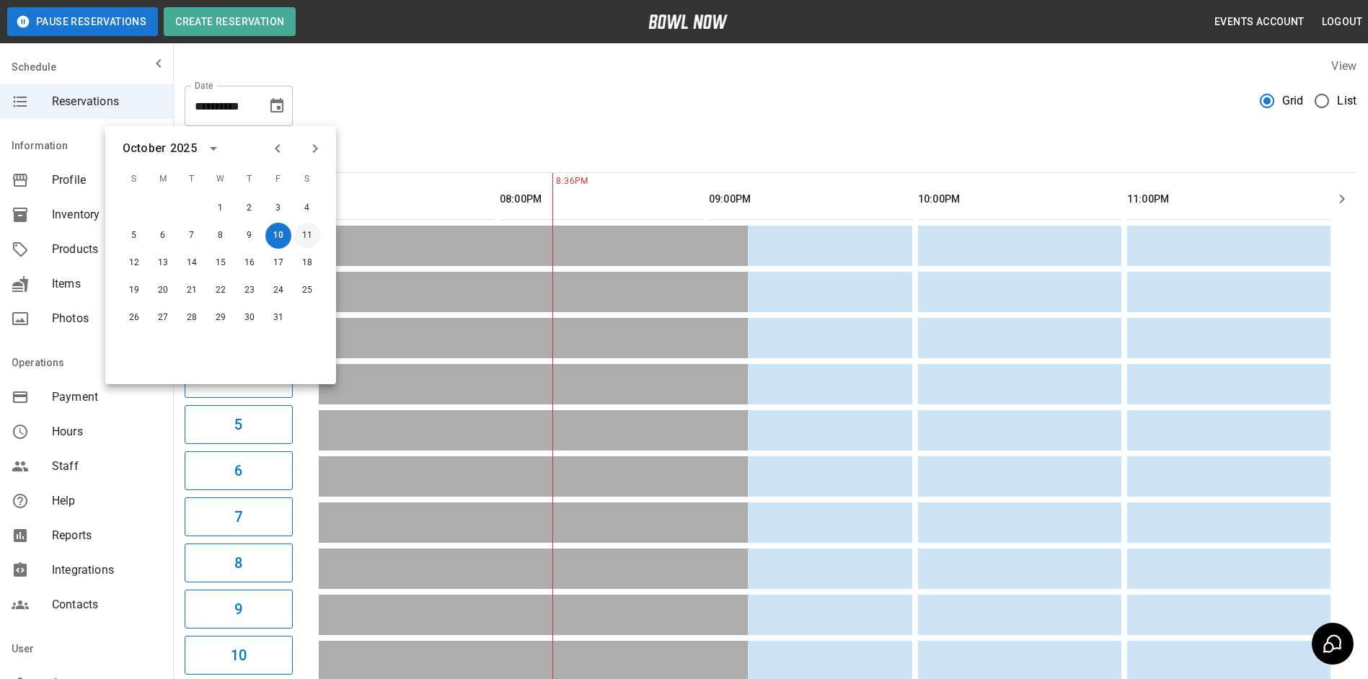
click at [303, 239] on button "11" at bounding box center [307, 236] width 26 height 26
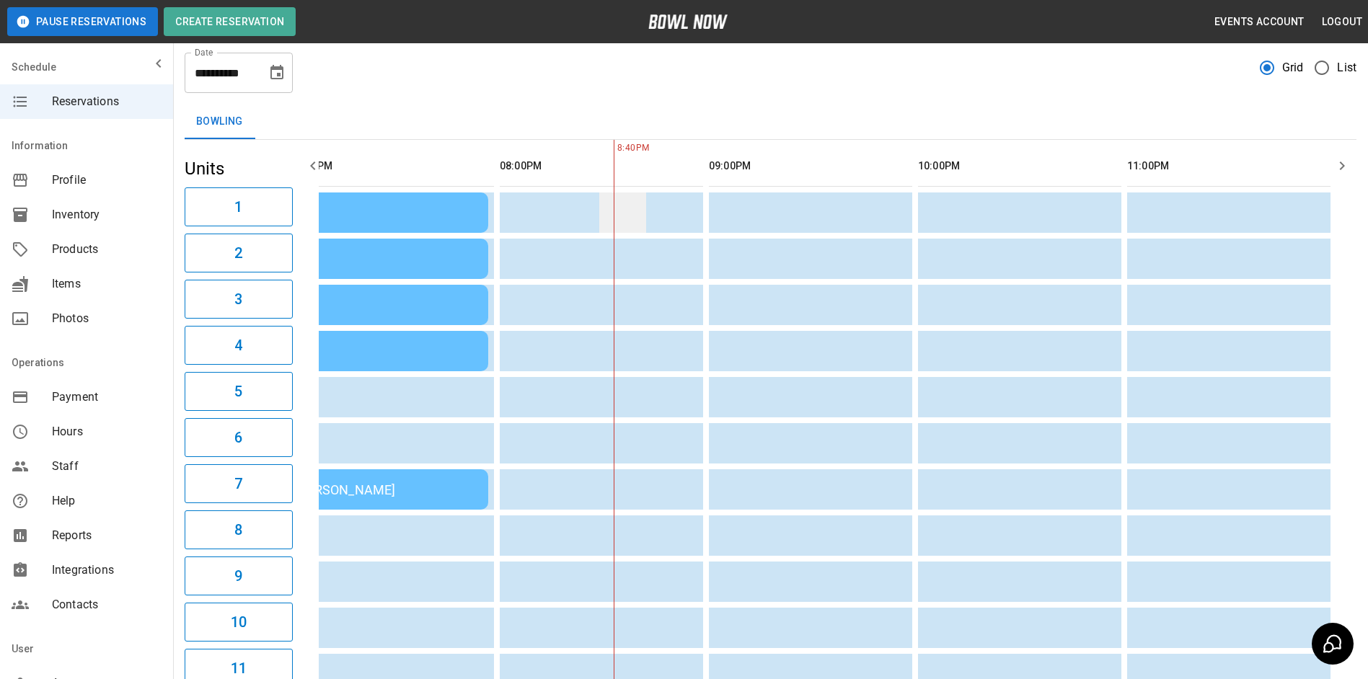
scroll to position [0, 0]
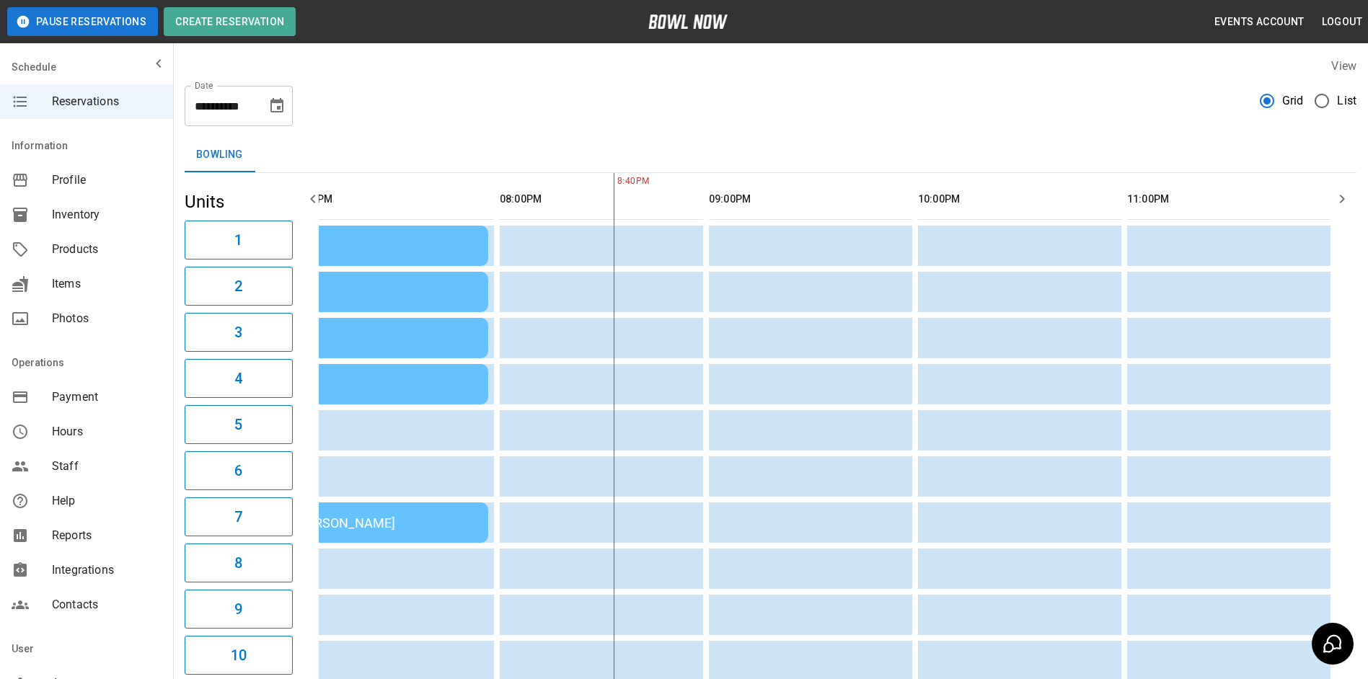
click at [309, 202] on icon "button" at bounding box center [312, 198] width 17 height 17
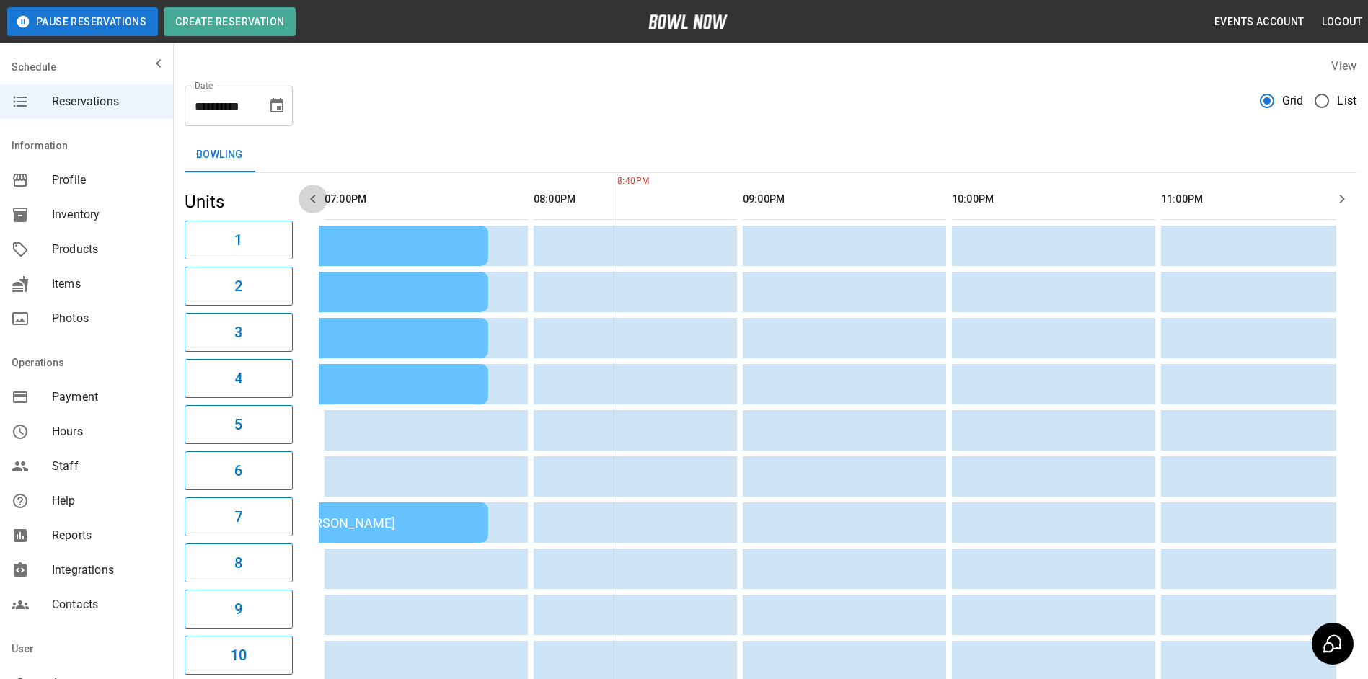
scroll to position [0, 1883]
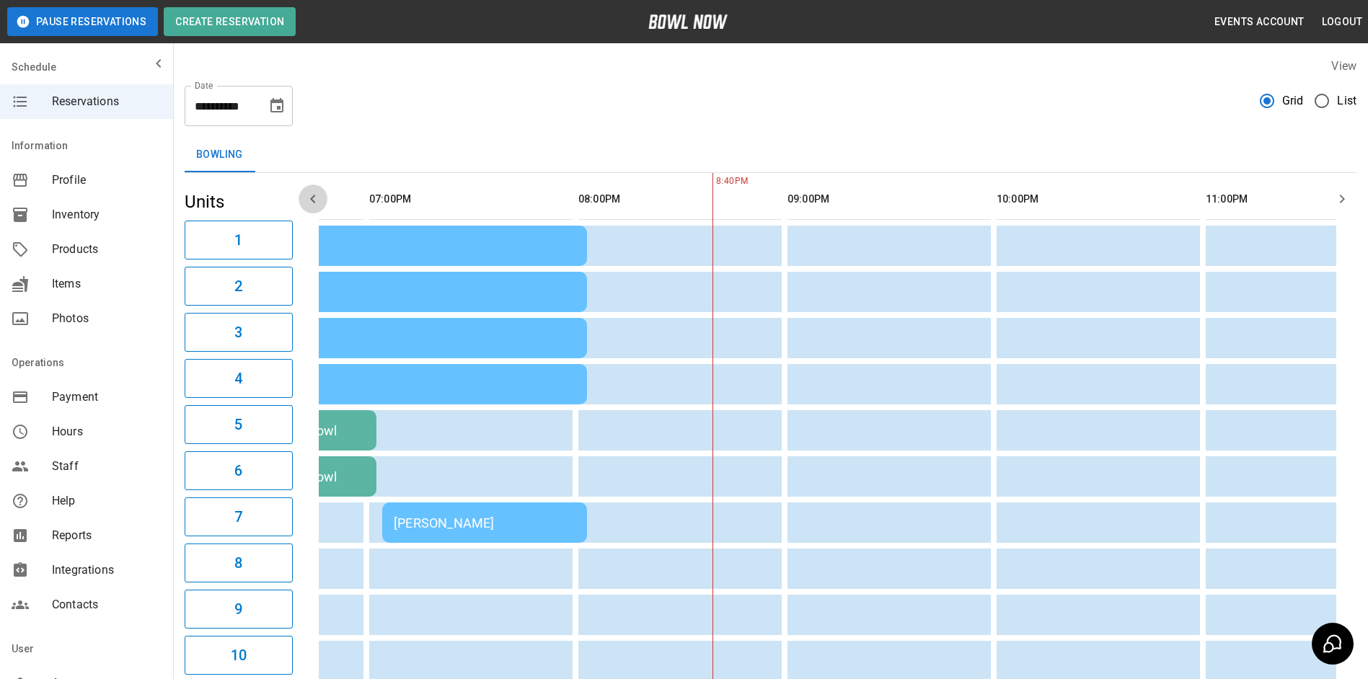
click at [309, 202] on icon "button" at bounding box center [312, 198] width 17 height 17
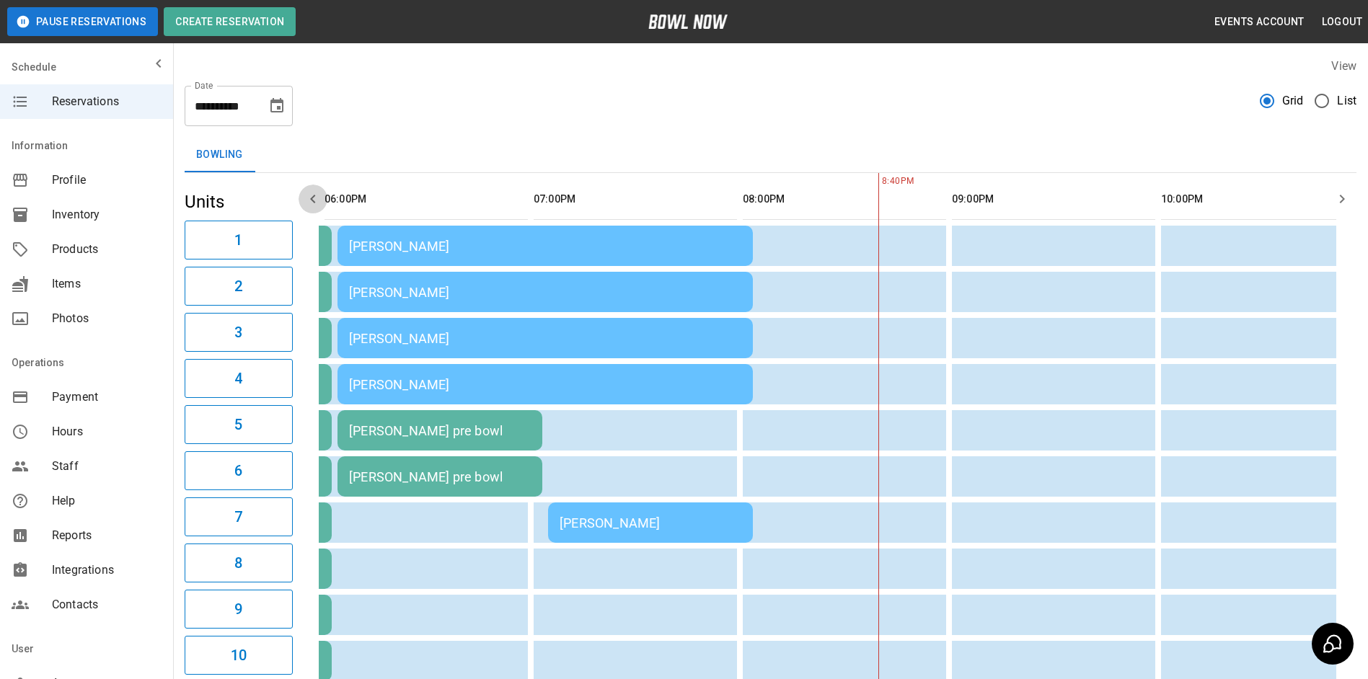
click at [309, 202] on icon "button" at bounding box center [312, 198] width 17 height 17
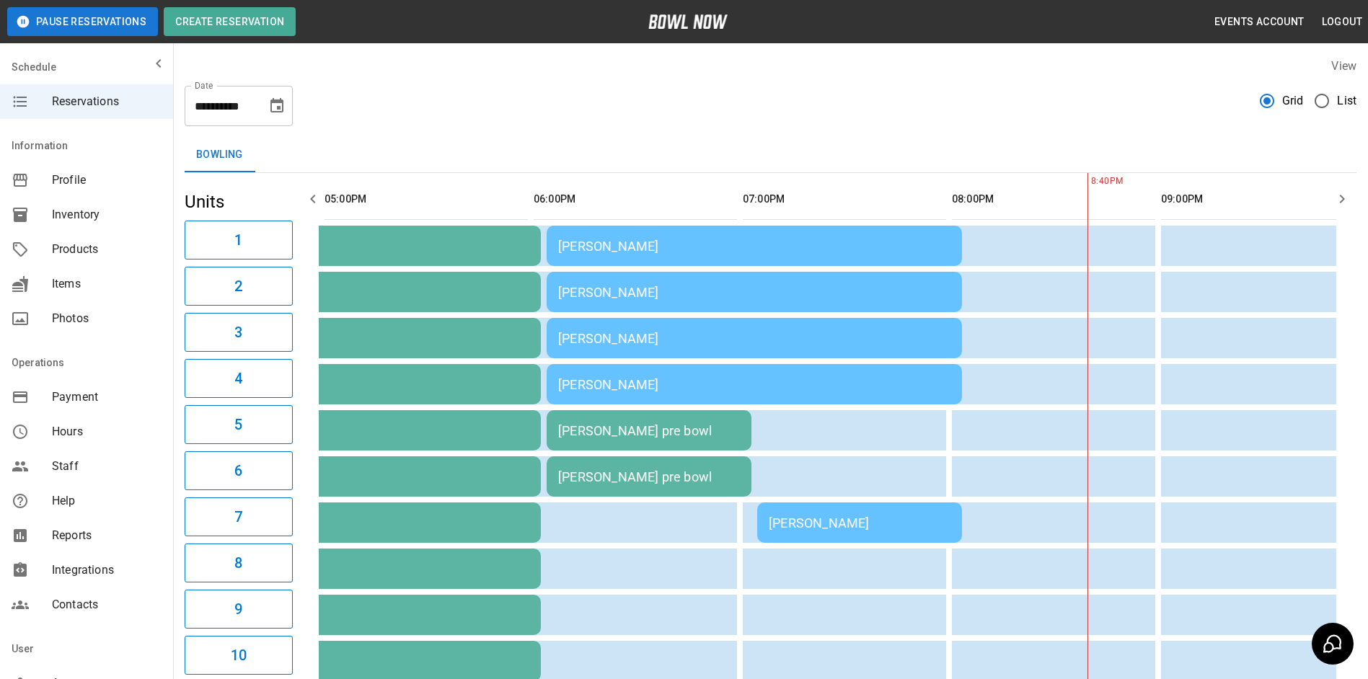
scroll to position [0, 1673]
click at [309, 202] on icon "button" at bounding box center [312, 198] width 17 height 17
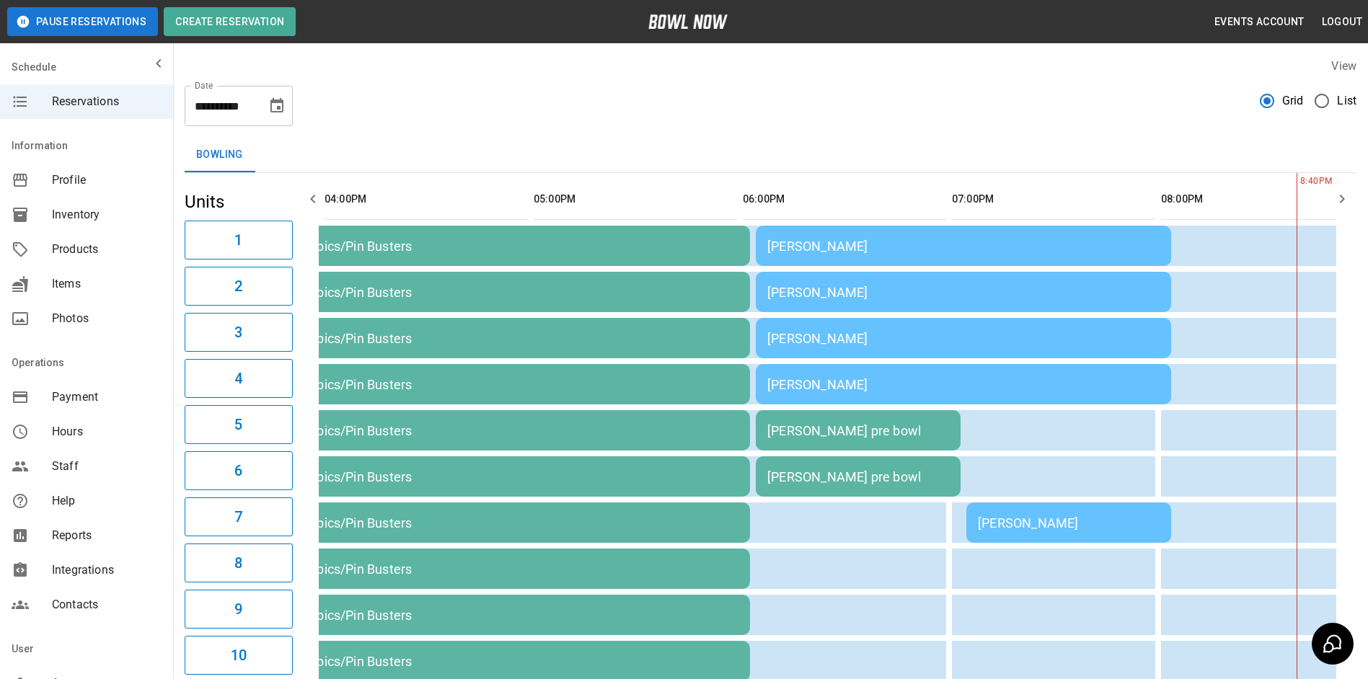
click at [310, 199] on icon "button" at bounding box center [312, 199] width 5 height 9
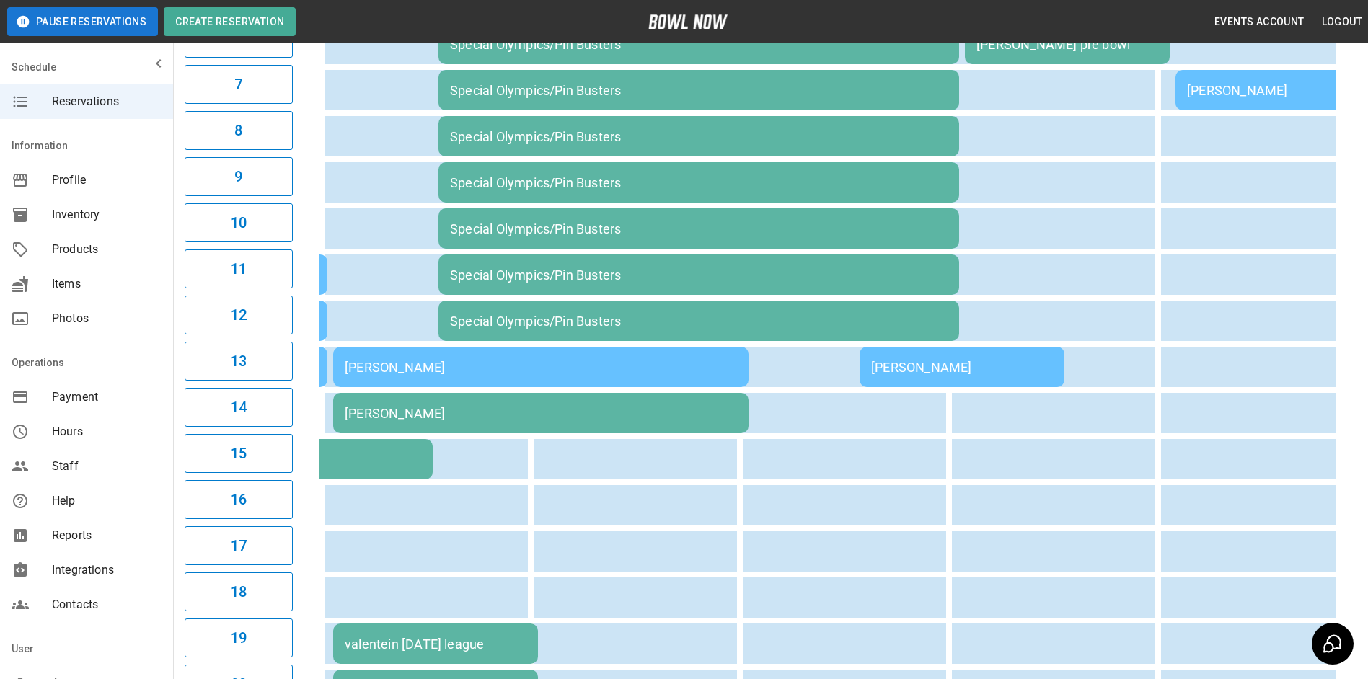
scroll to position [144, 0]
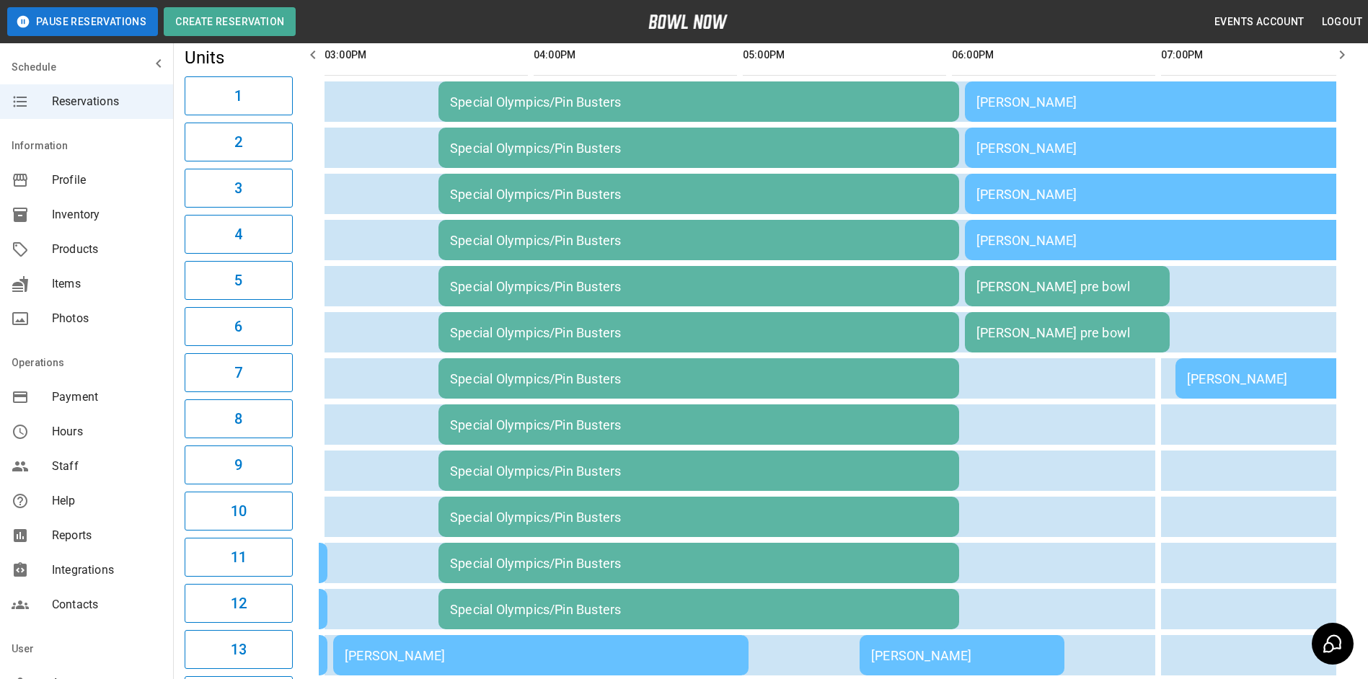
click at [322, 61] on button "button" at bounding box center [313, 54] width 29 height 29
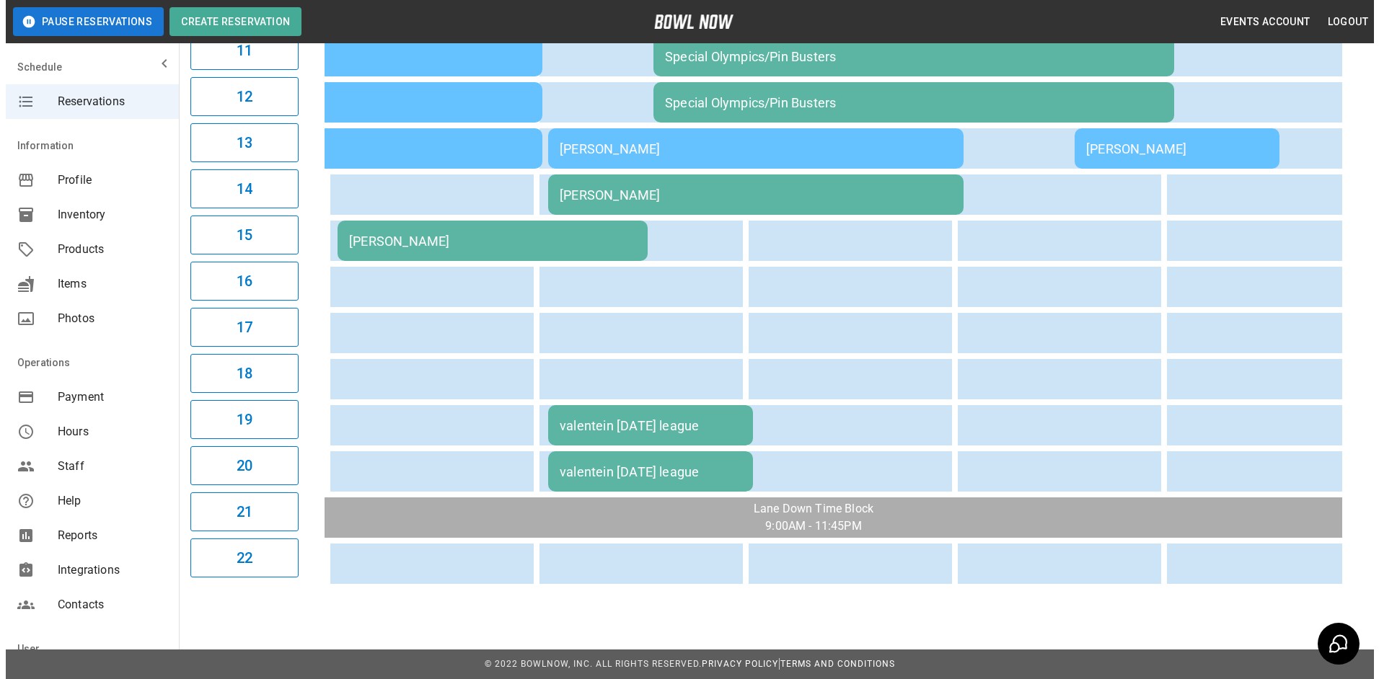
scroll to position [662, 0]
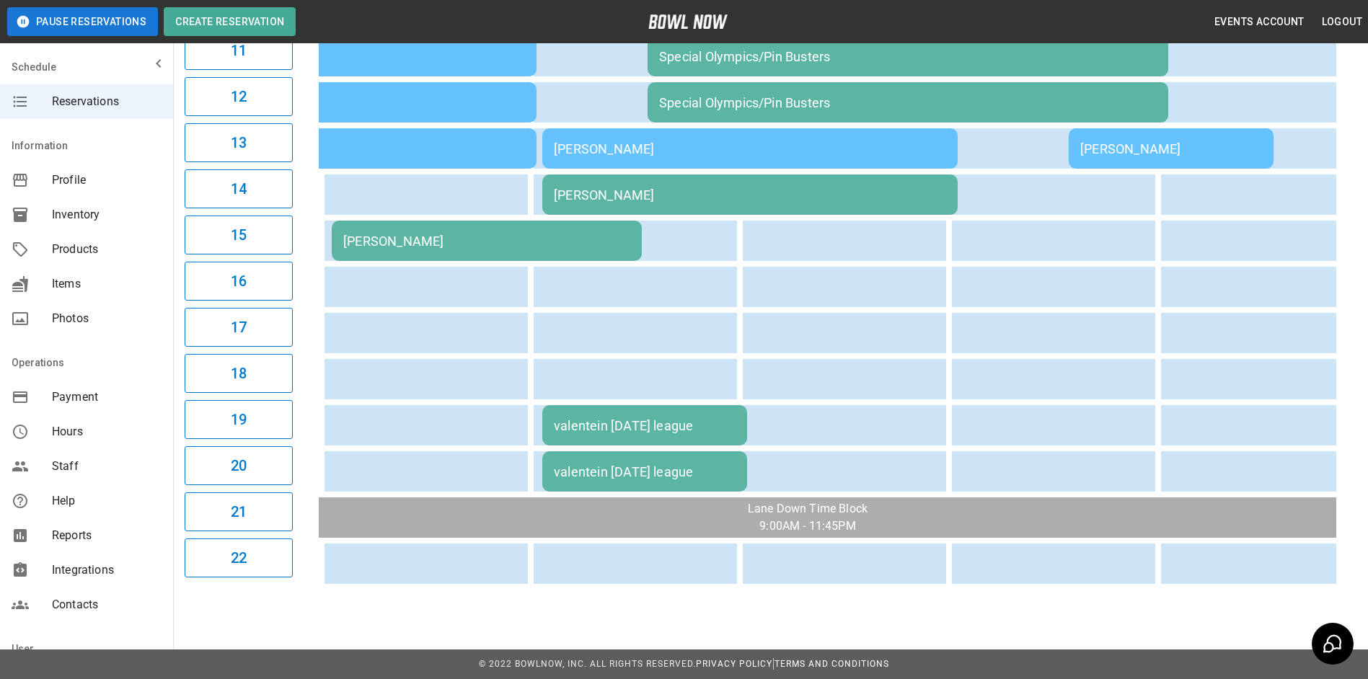
click at [651, 422] on div "valentein [DATE] league" at bounding box center [645, 425] width 182 height 15
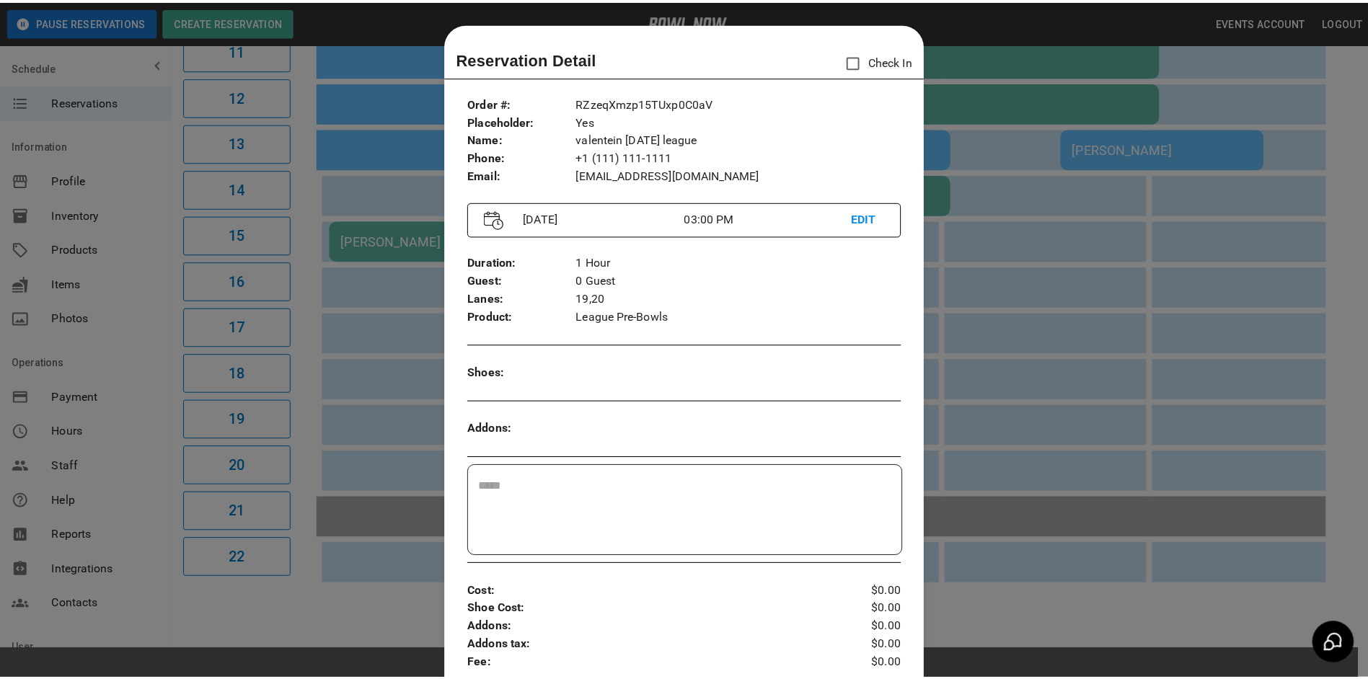
scroll to position [23, 0]
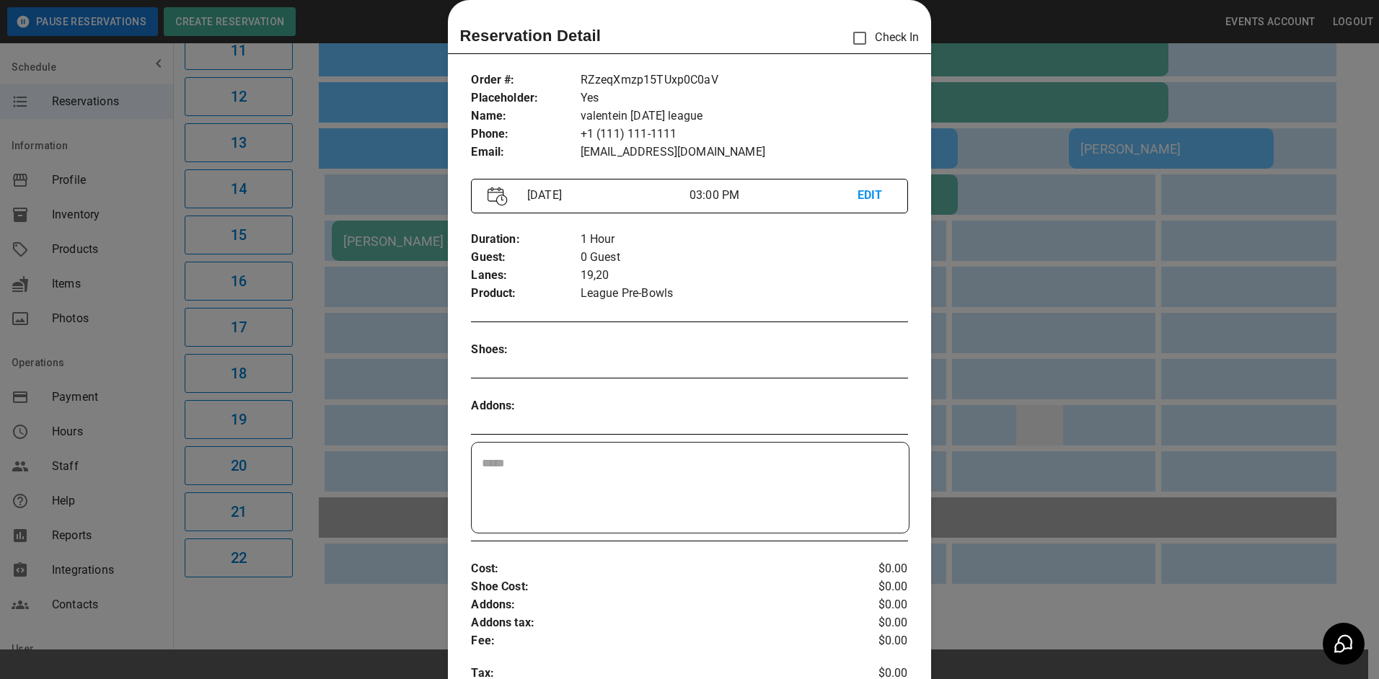
drag, startPoint x: 1030, startPoint y: 439, endPoint x: 1037, endPoint y: 431, distance: 10.2
click at [1031, 439] on div at bounding box center [689, 339] width 1379 height 679
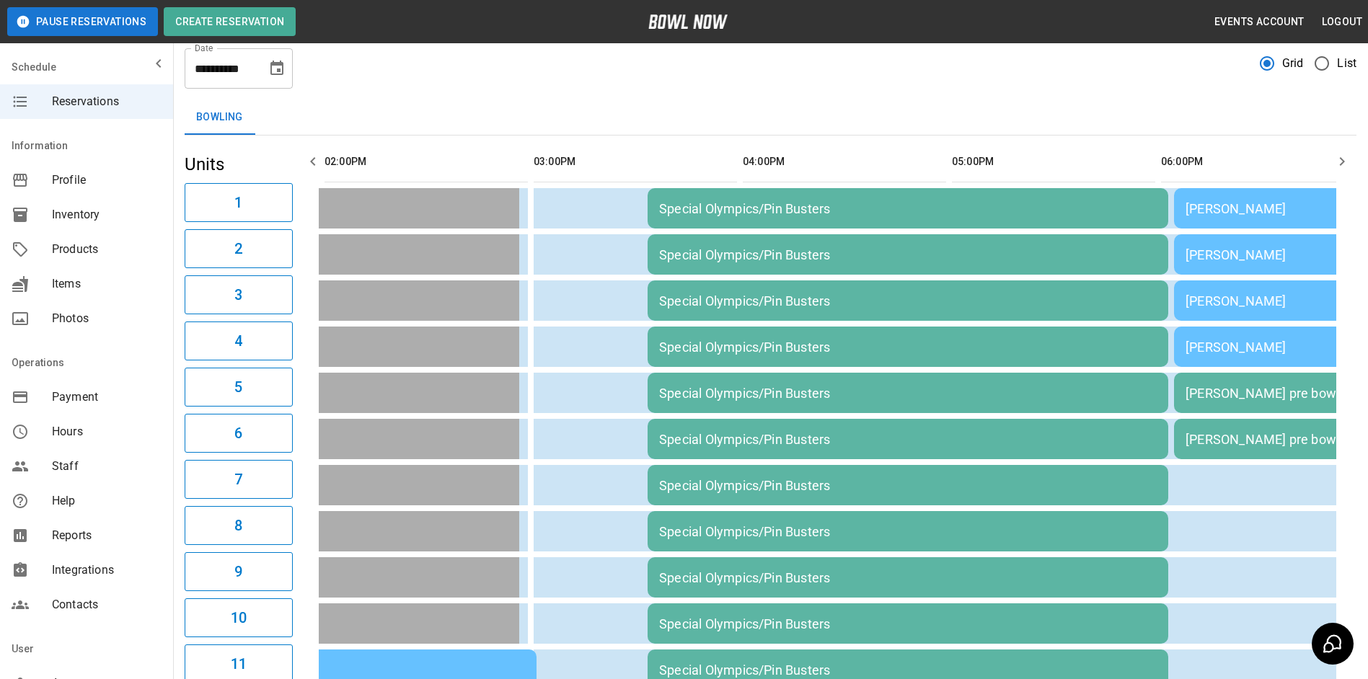
scroll to position [0, 0]
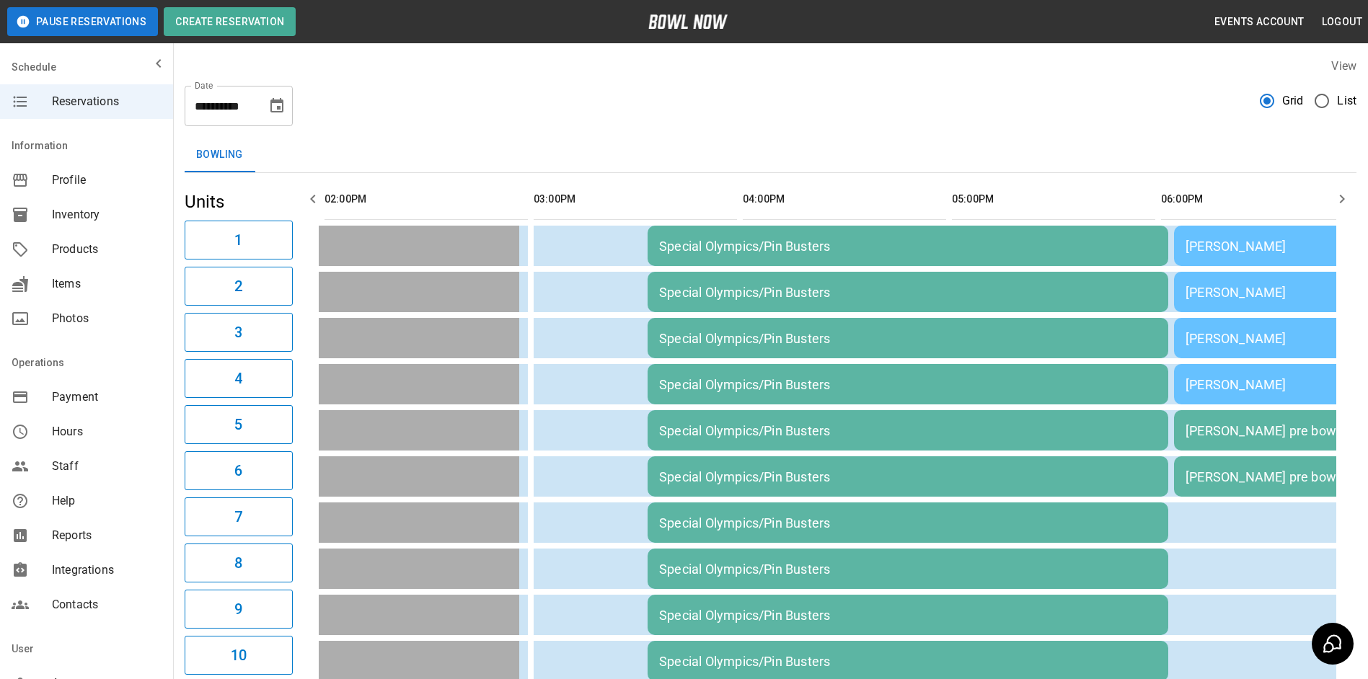
click at [288, 104] on button "Choose date, selected date is Oct 11, 2025" at bounding box center [277, 106] width 29 height 29
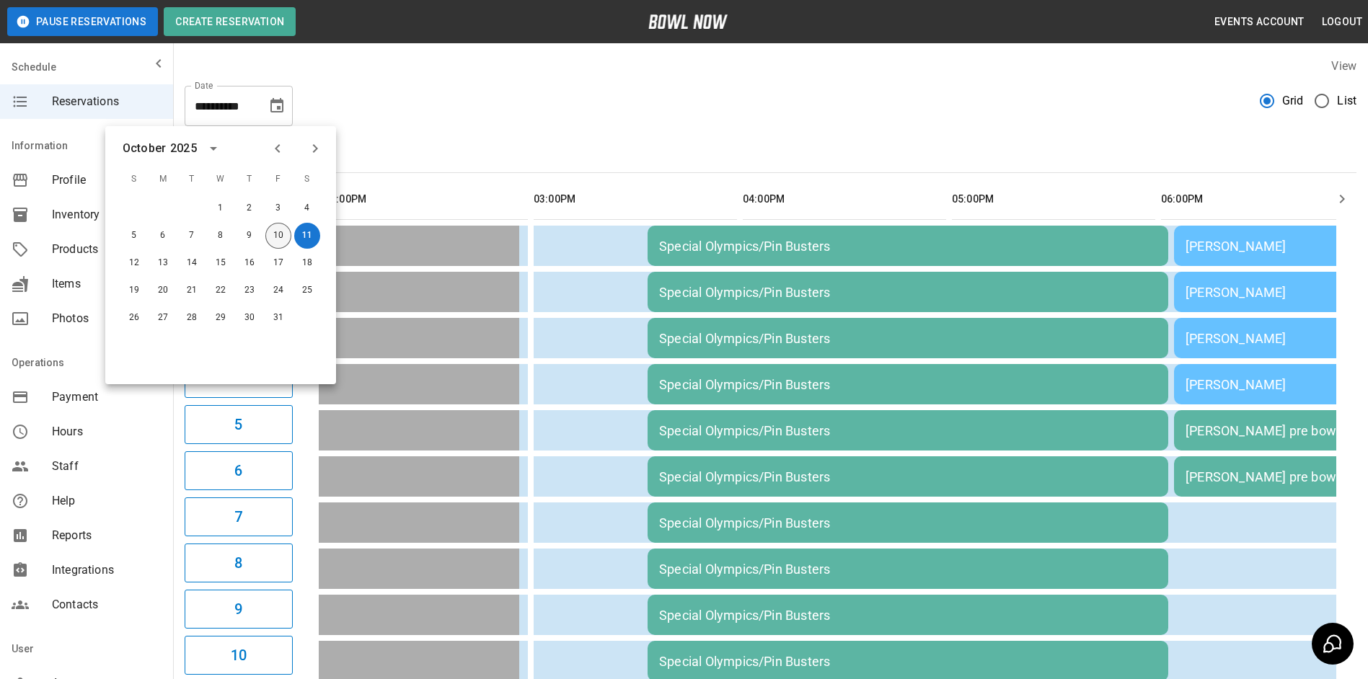
click at [282, 244] on button "10" at bounding box center [278, 236] width 26 height 26
type input "**********"
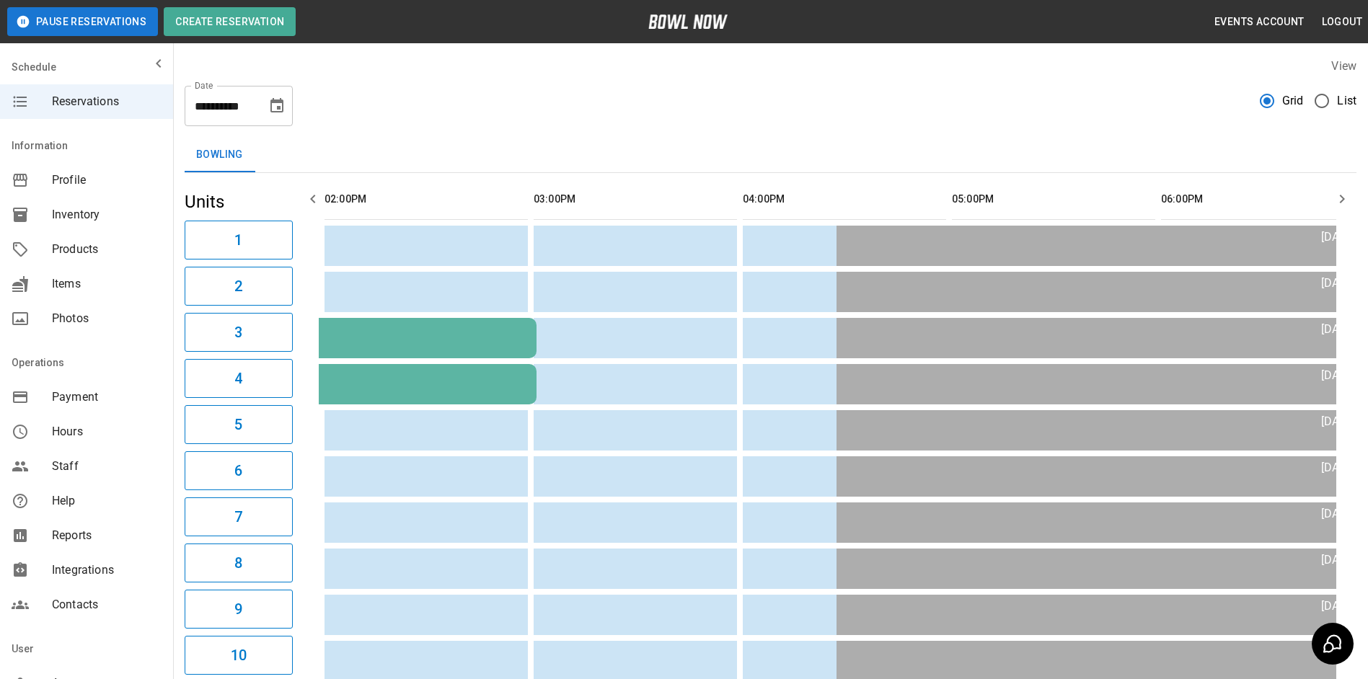
click at [1343, 190] on icon "button" at bounding box center [1342, 198] width 17 height 17
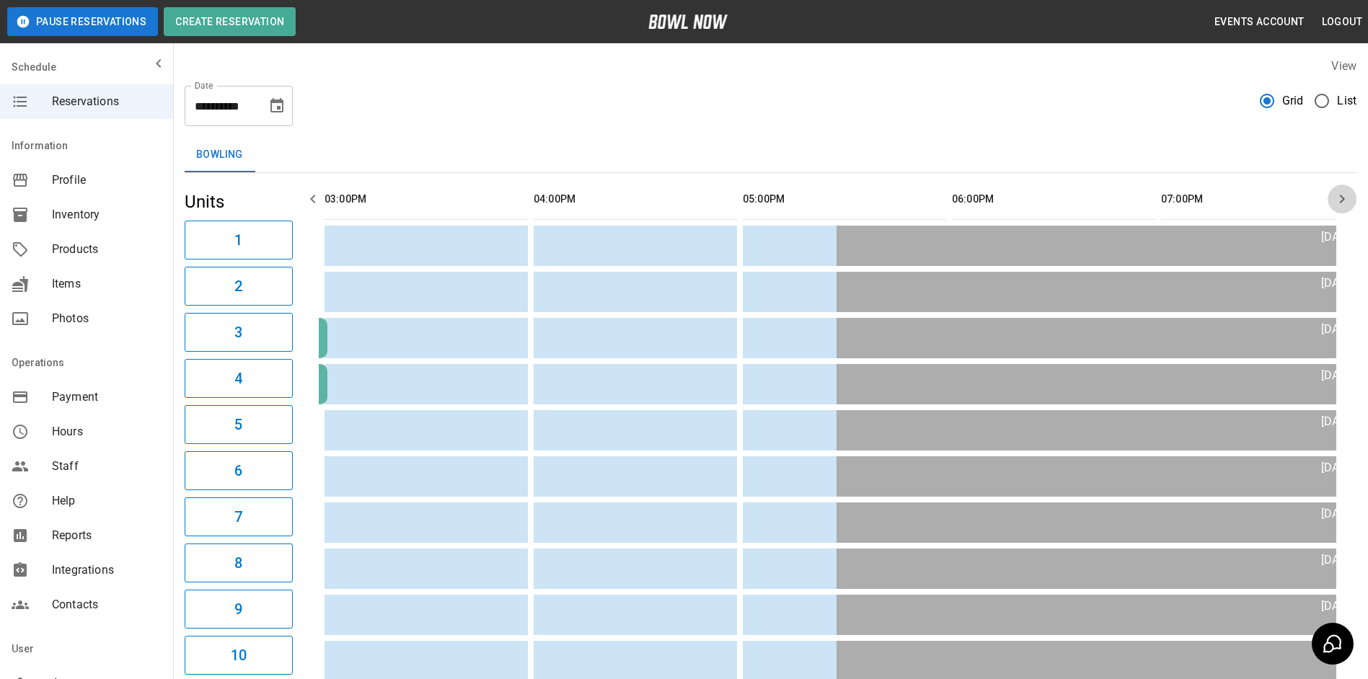
scroll to position [0, 1255]
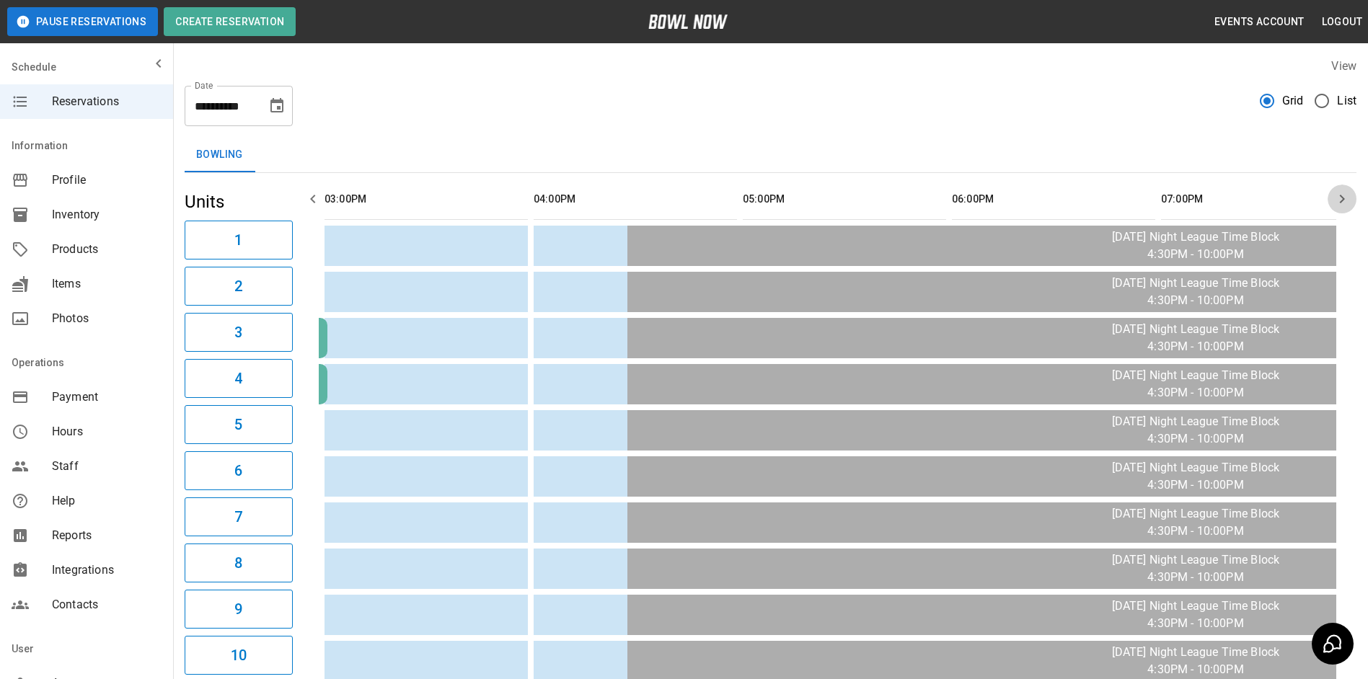
click at [1344, 189] on button "button" at bounding box center [1342, 199] width 29 height 29
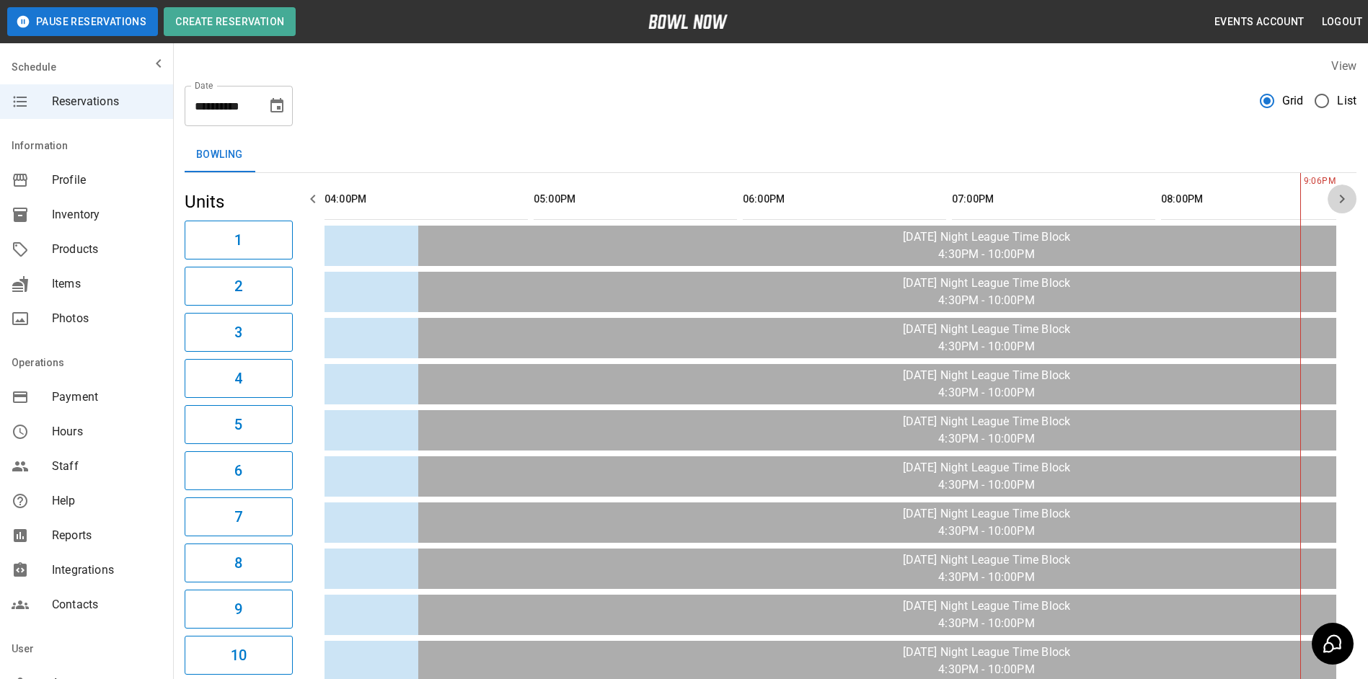
click at [1344, 189] on button "button" at bounding box center [1342, 199] width 29 height 29
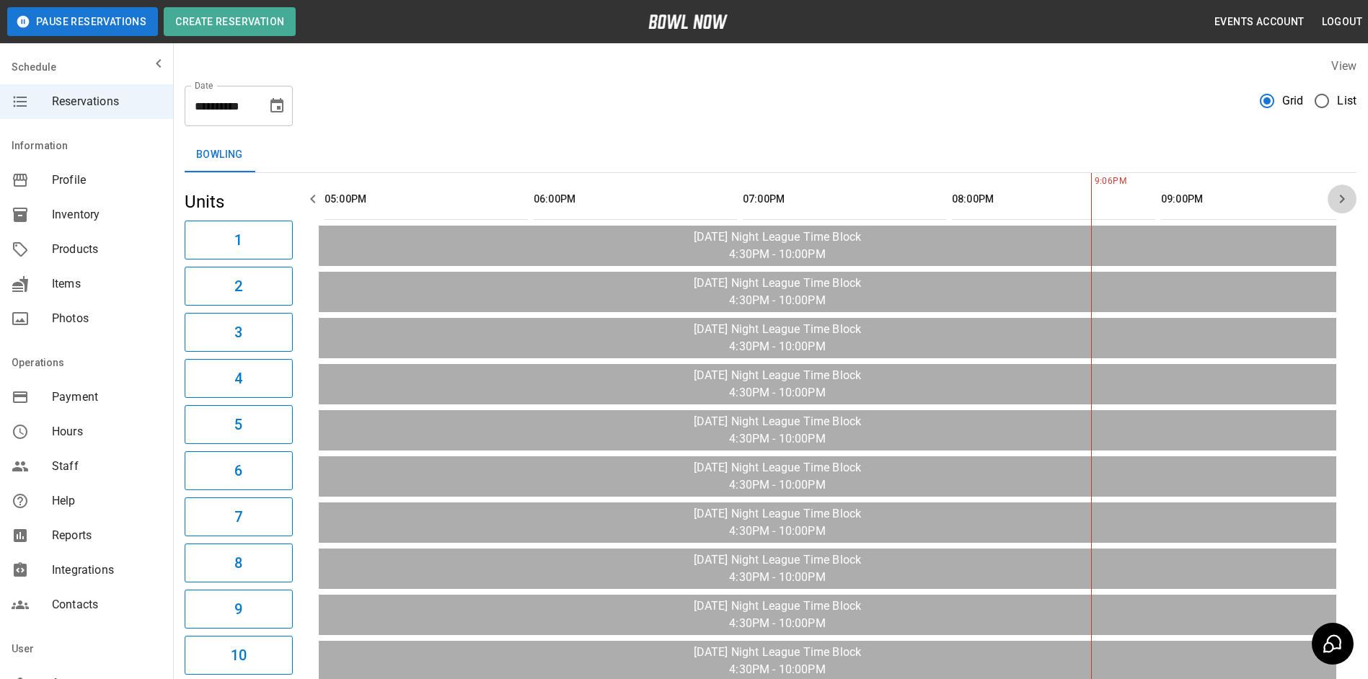
click at [1344, 189] on button "button" at bounding box center [1342, 199] width 29 height 29
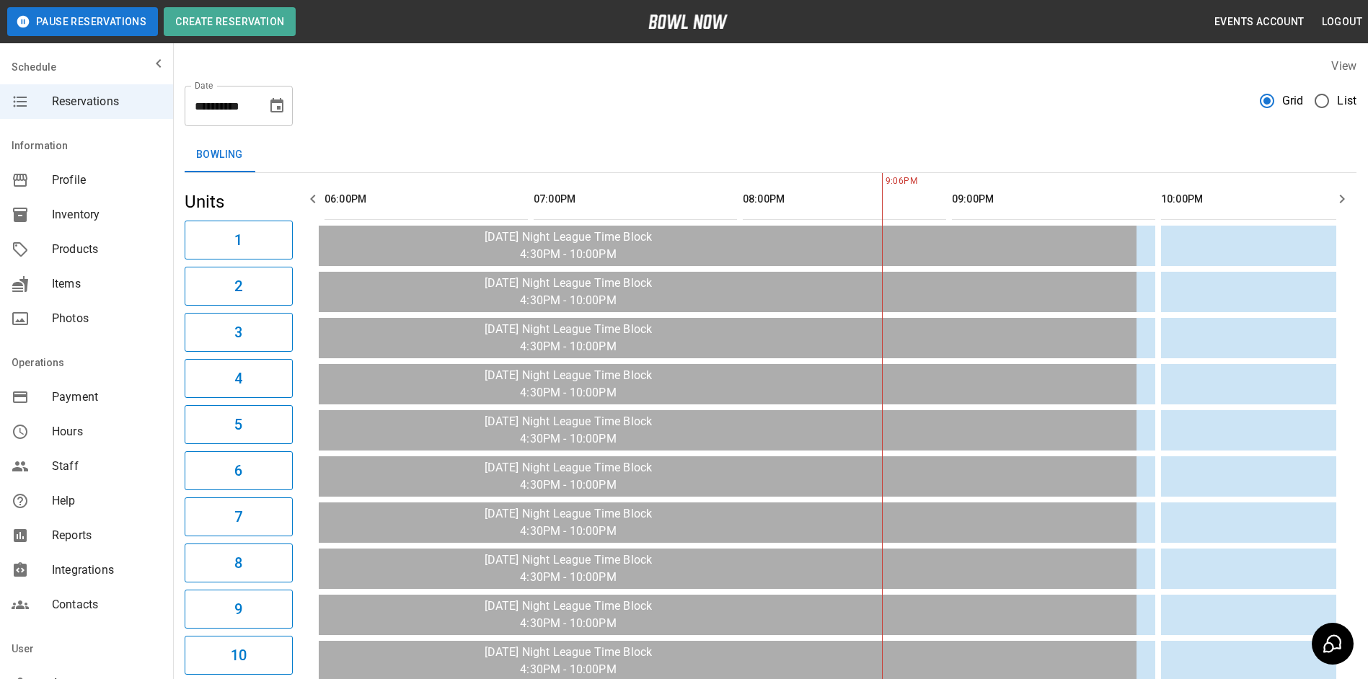
click at [1344, 189] on button "button" at bounding box center [1342, 199] width 29 height 29
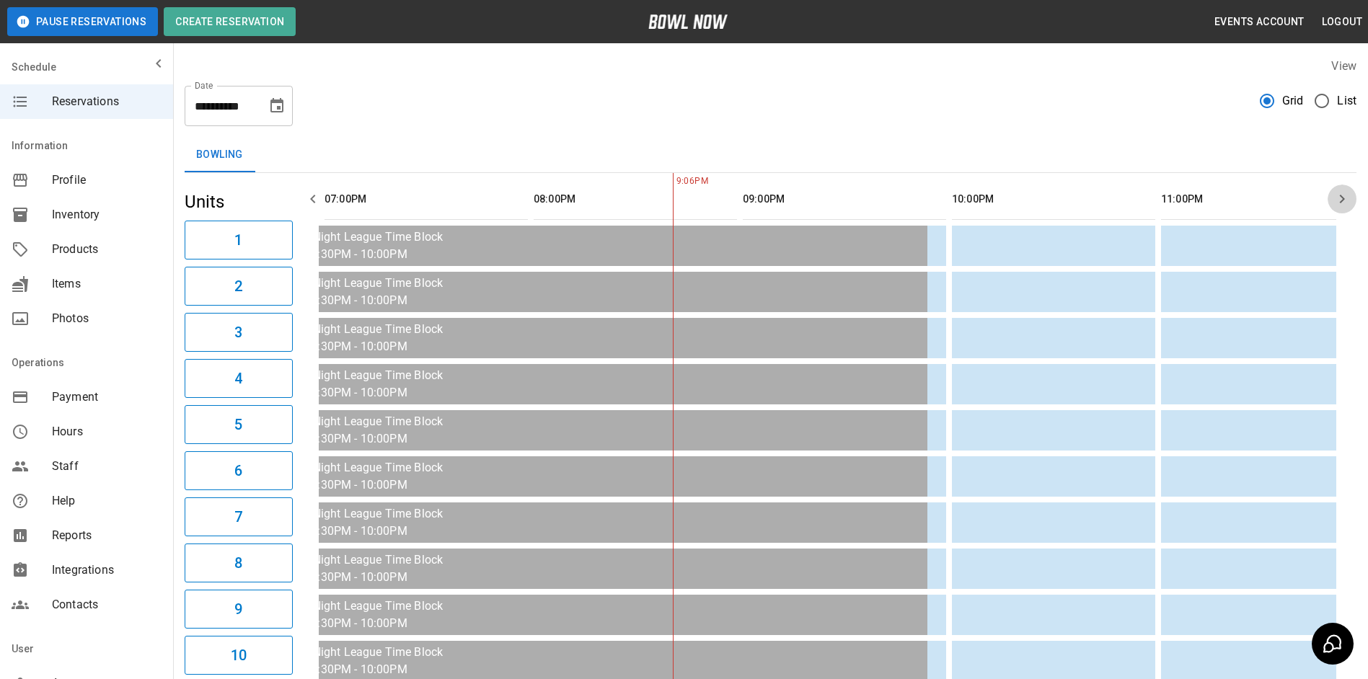
click at [1344, 189] on button "button" at bounding box center [1342, 199] width 29 height 29
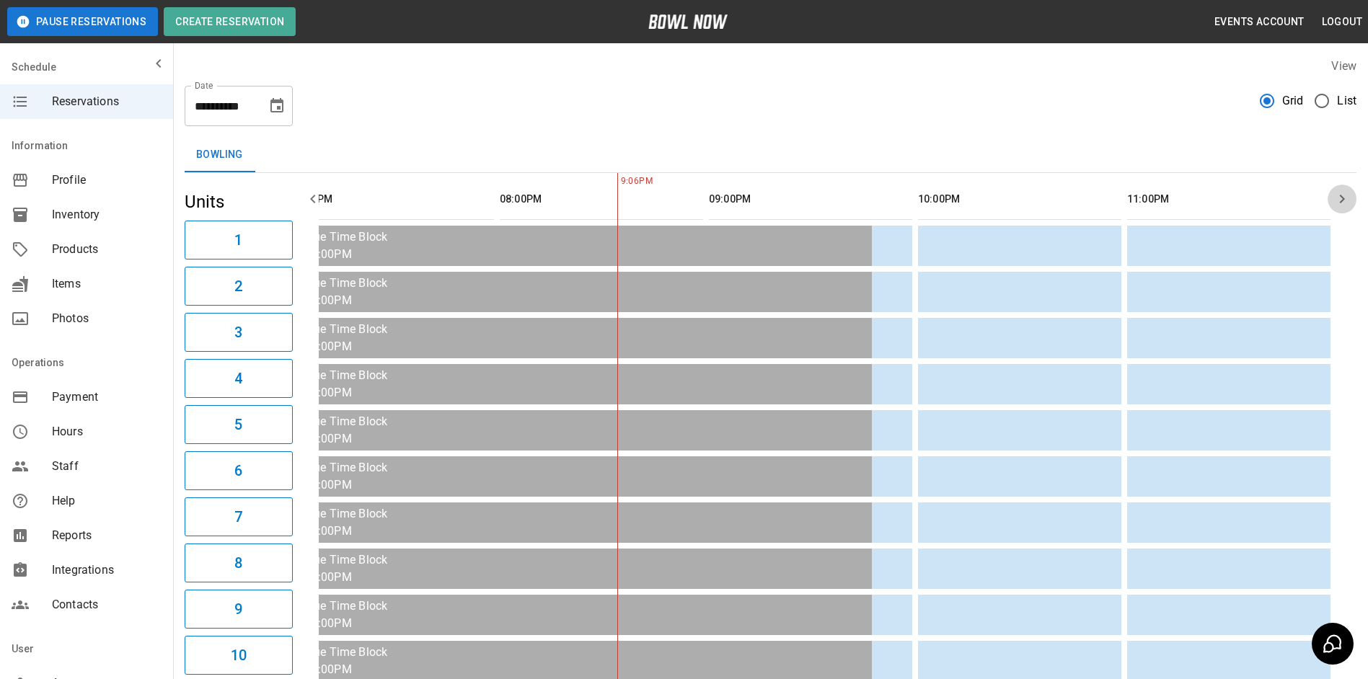
click at [1344, 189] on button "button" at bounding box center [1342, 199] width 29 height 29
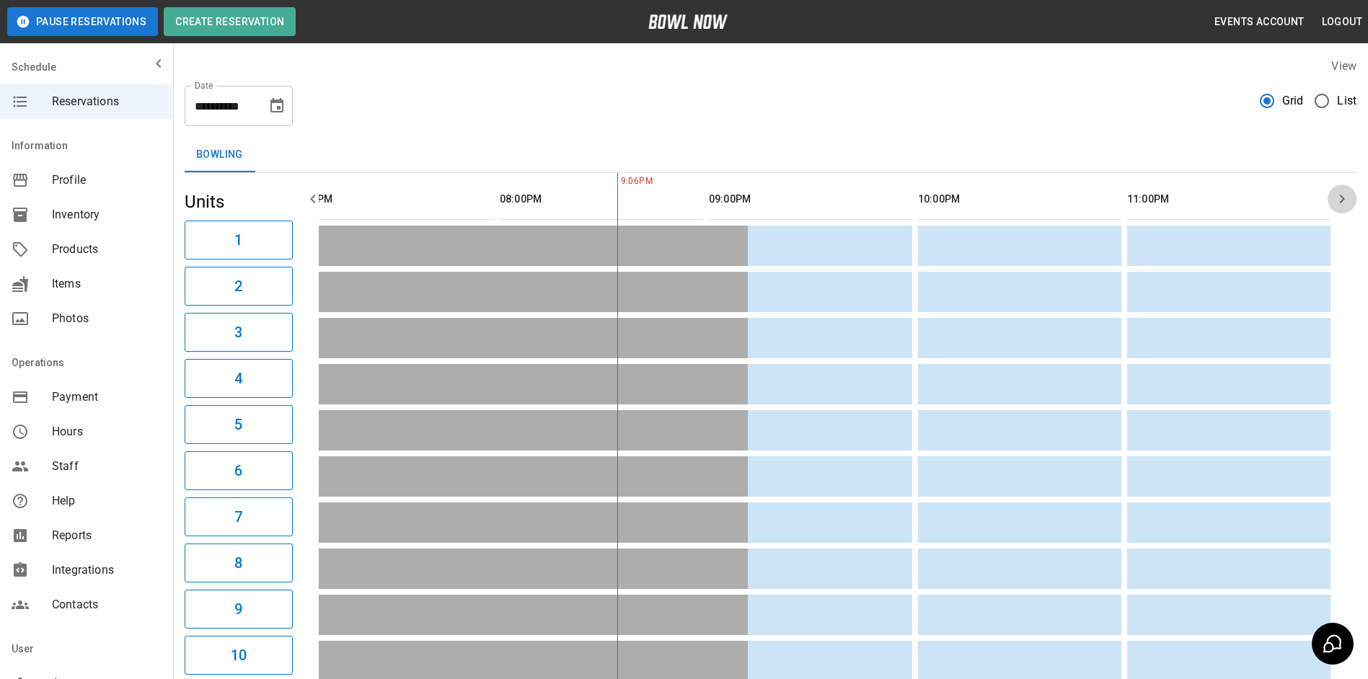
click at [1344, 189] on button "button" at bounding box center [1342, 199] width 29 height 29
